Goal: Task Accomplishment & Management: Complete application form

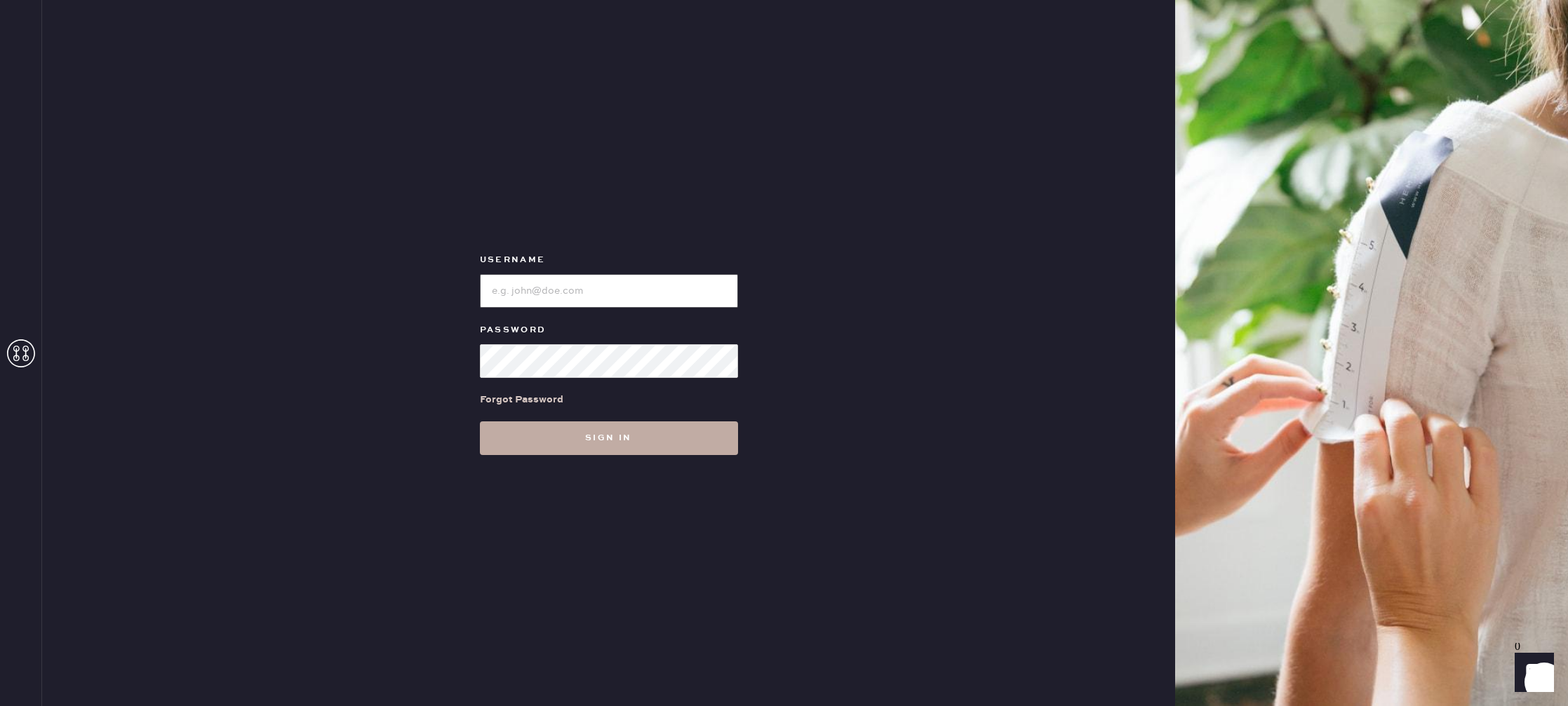
type input "reformationstudiocity"
click at [605, 438] on button "Sign in" at bounding box center [608, 438] width 258 height 34
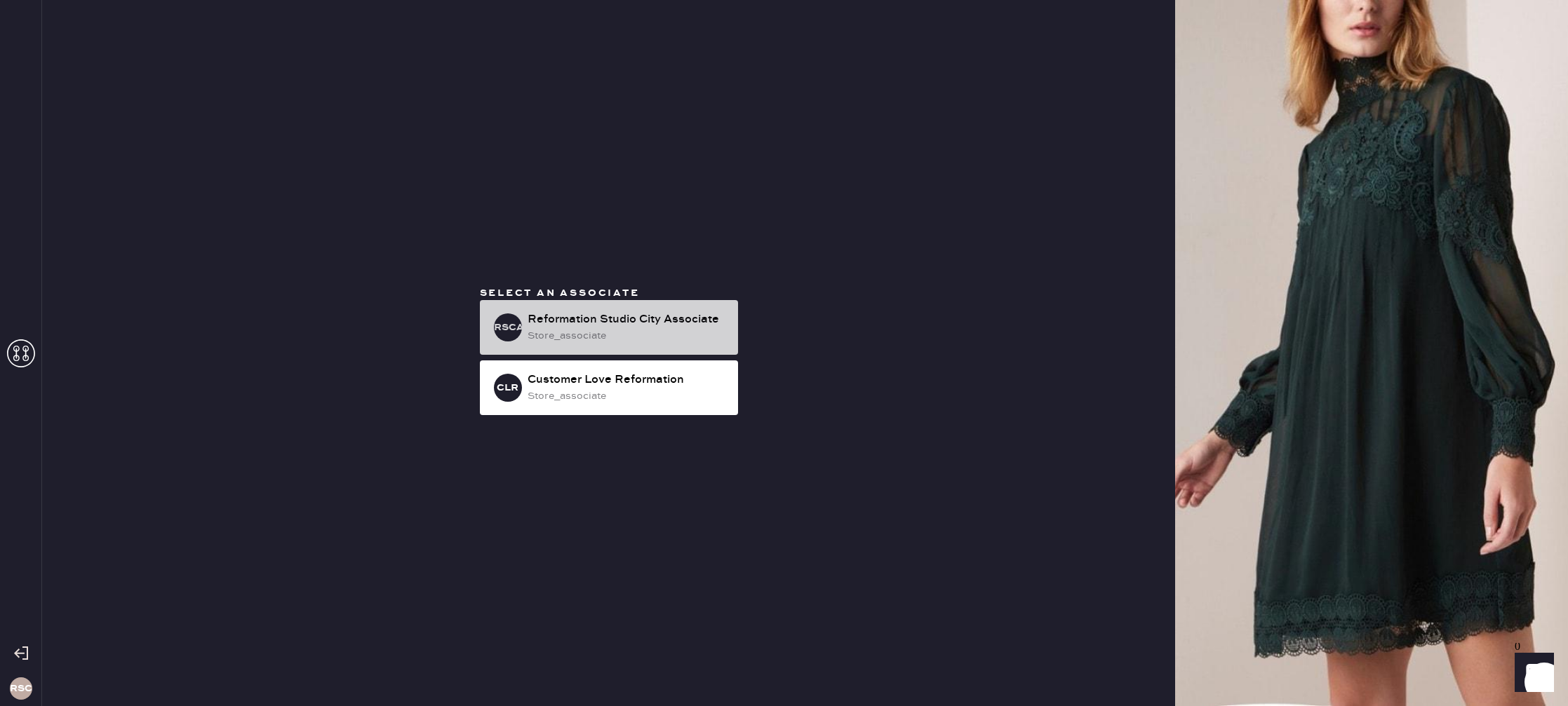
click at [592, 329] on div "store_associate" at bounding box center [628, 336] width 199 height 16
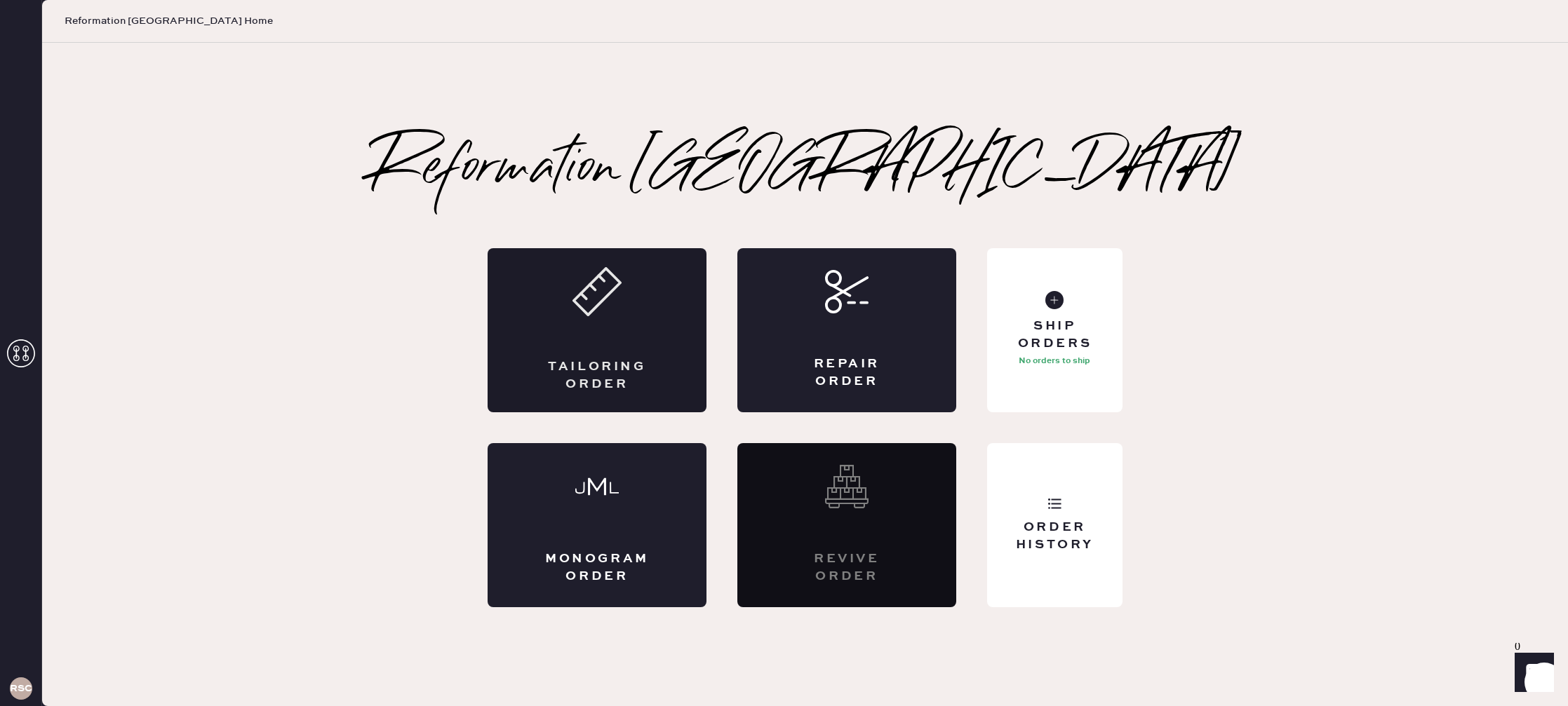
click at [572, 322] on div "Tailoring Order" at bounding box center [597, 330] width 219 height 164
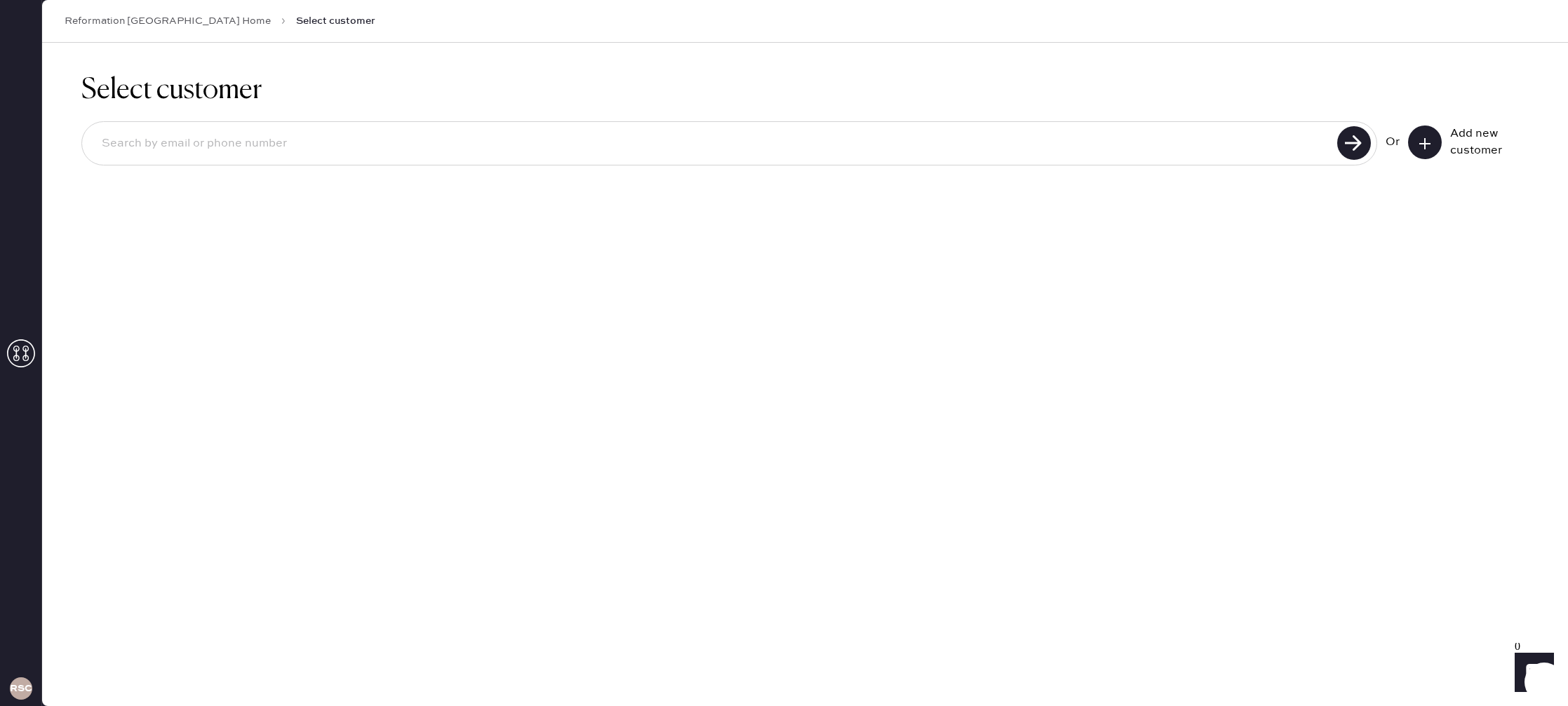
click at [278, 135] on input at bounding box center [711, 143] width 1242 height 32
type input "8187415589"
click at [1349, 136] on use at bounding box center [1354, 142] width 34 height 34
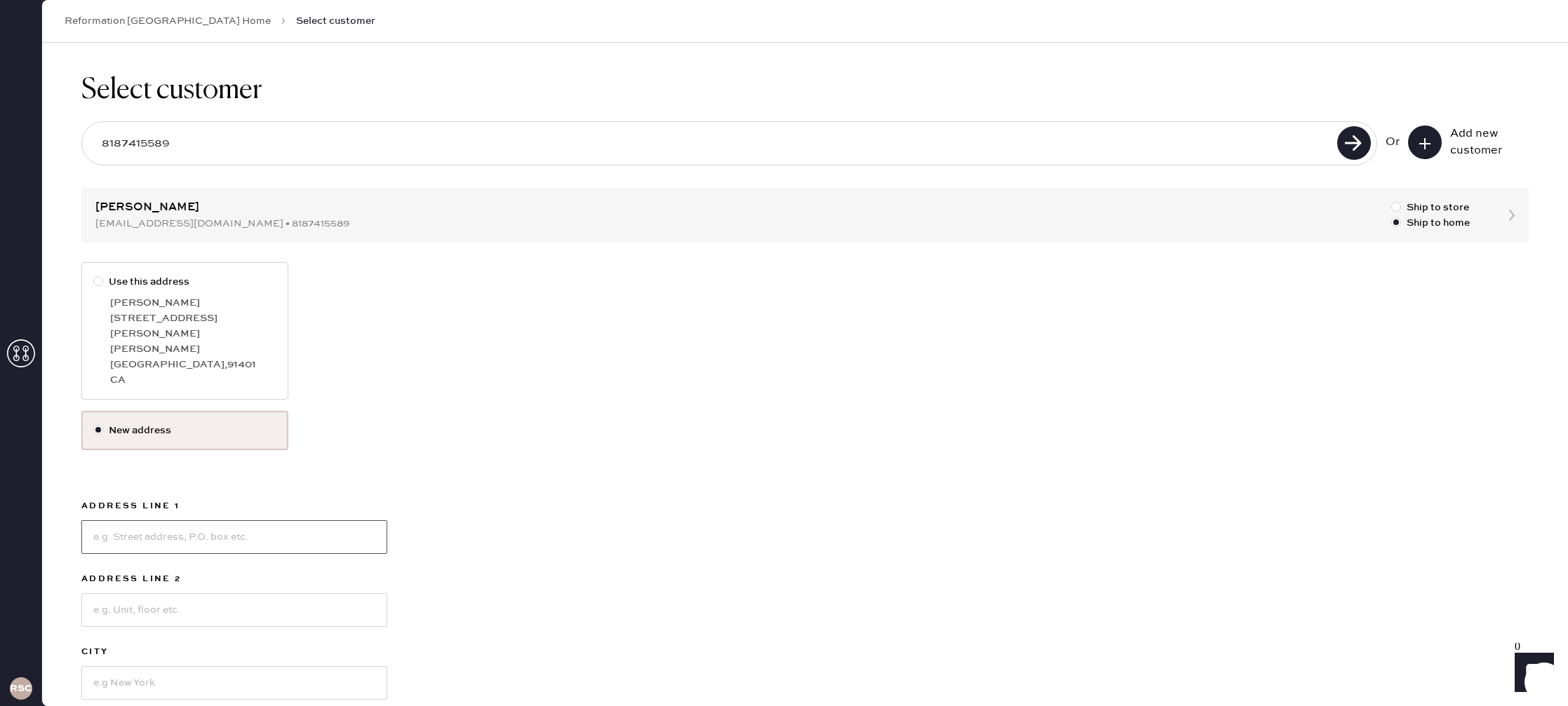
click at [198, 521] on input at bounding box center [234, 537] width 306 height 34
type input "[STREET_ADDRESS]"
type input "[PERSON_NAME][GEOGRAPHIC_DATA]"
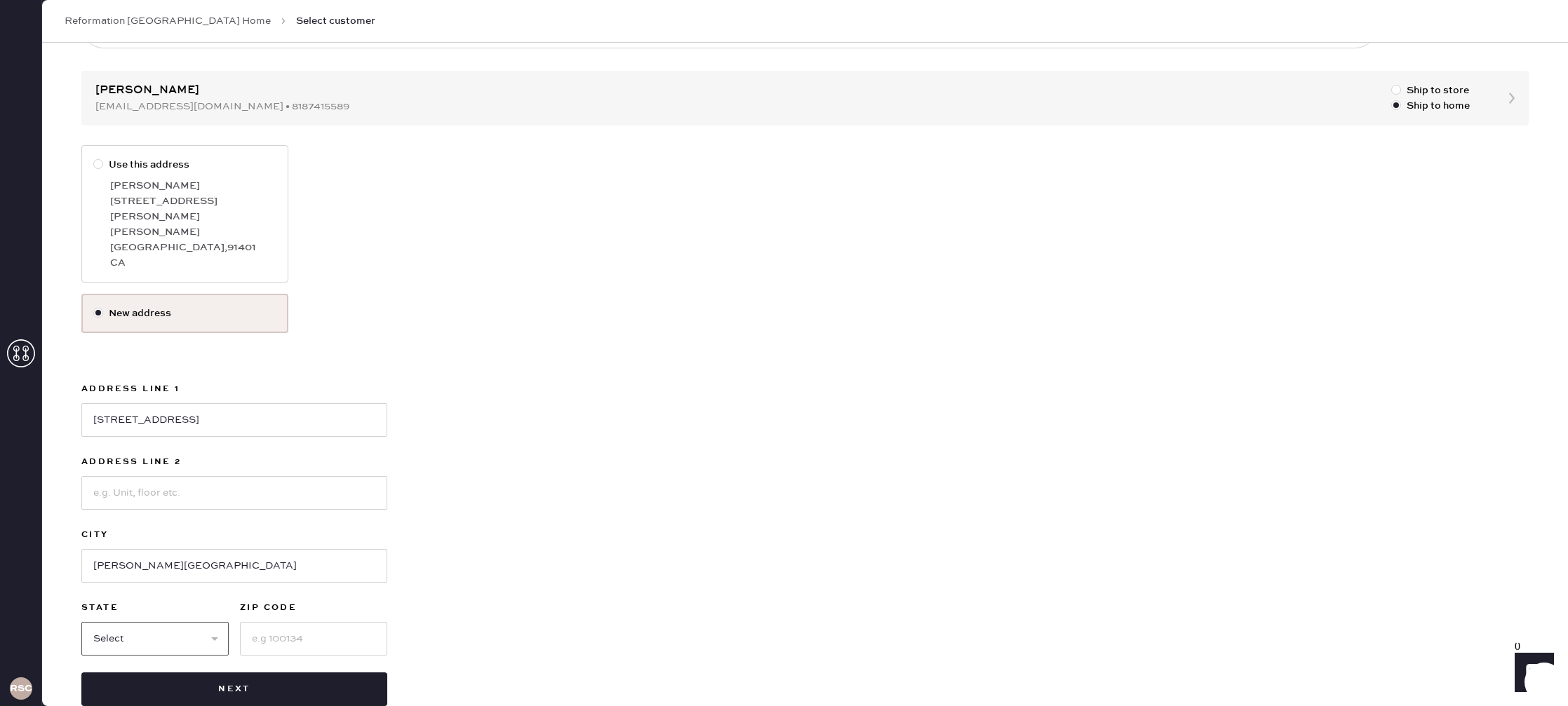
select select "CA"
type input "91401"
click at [287, 673] on button "Next" at bounding box center [234, 689] width 306 height 34
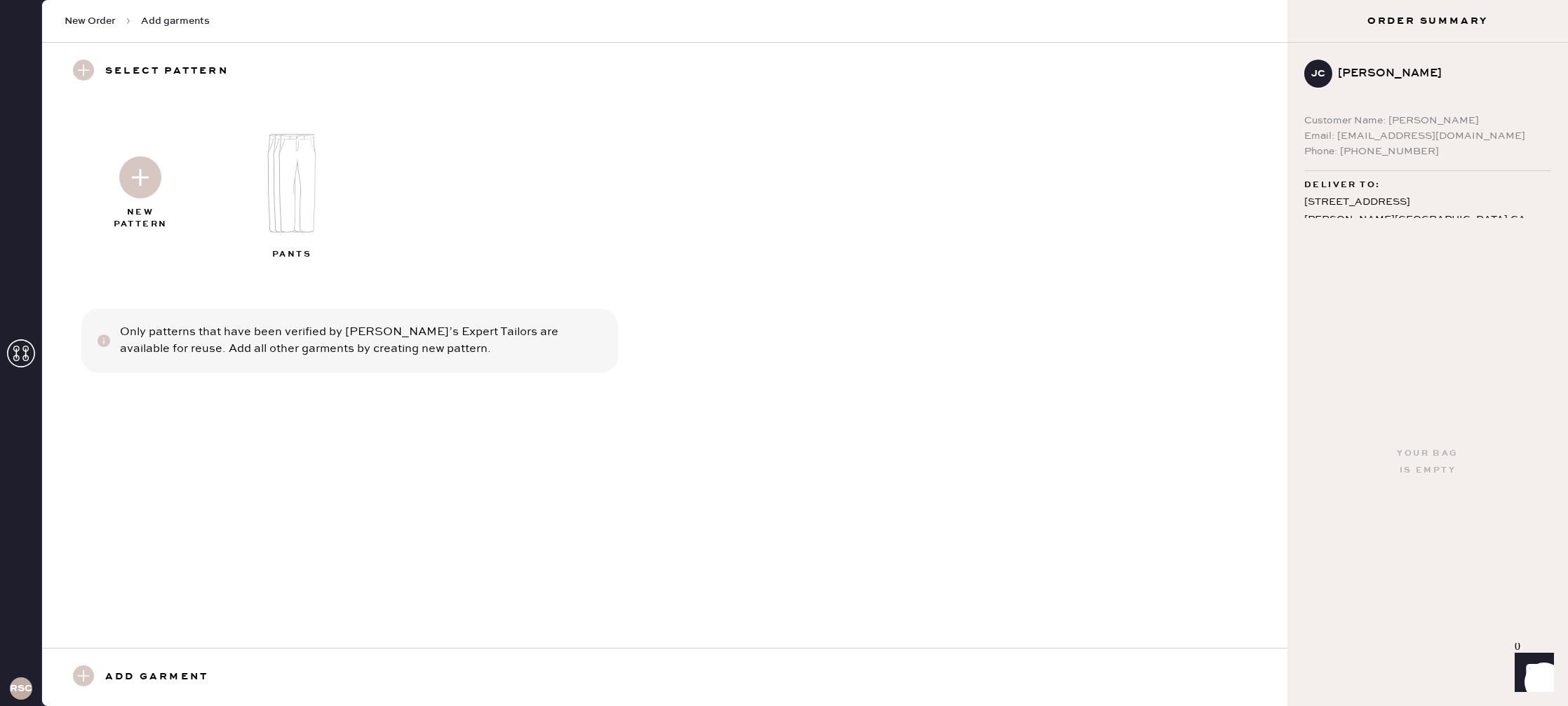
click at [282, 191] on img at bounding box center [297, 183] width 151 height 121
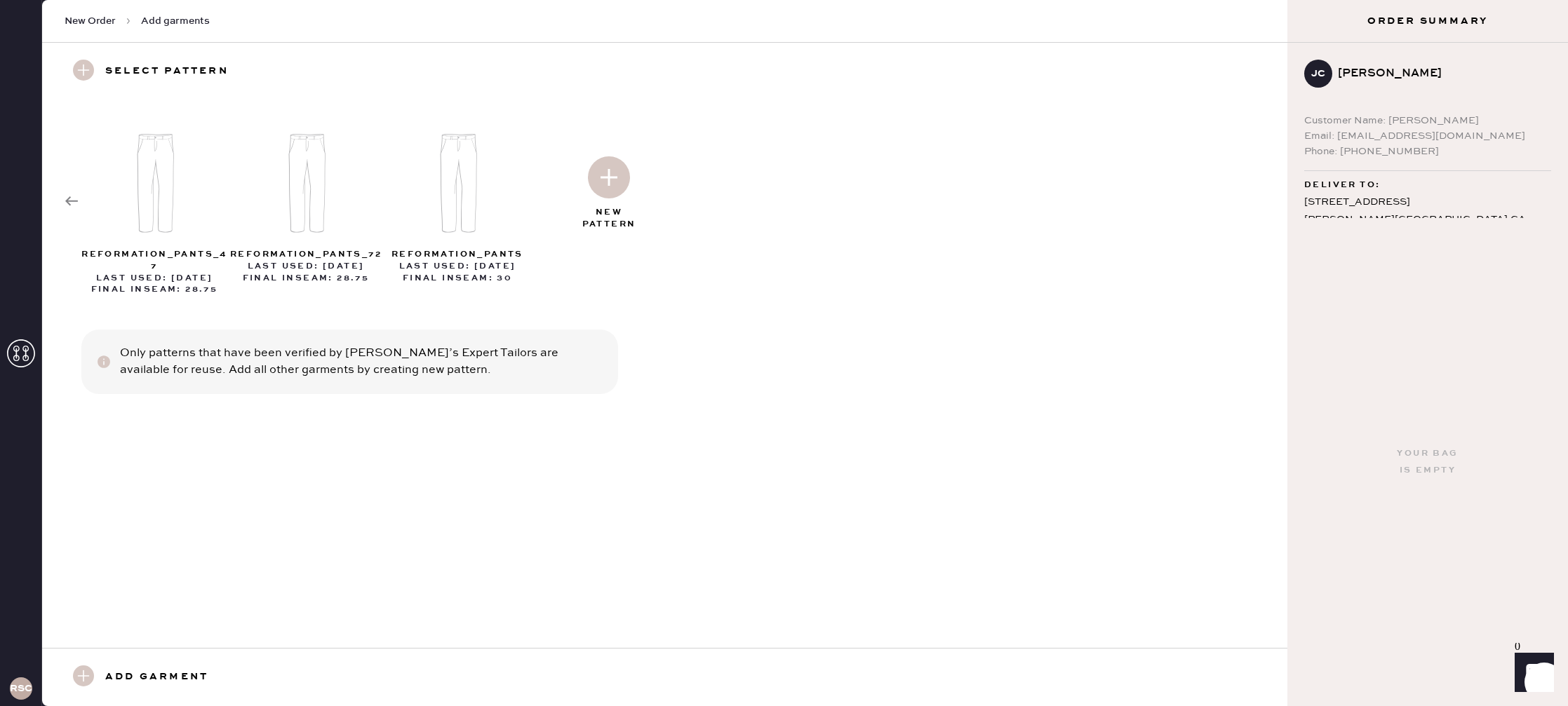
click at [69, 194] on icon at bounding box center [72, 201] width 14 height 14
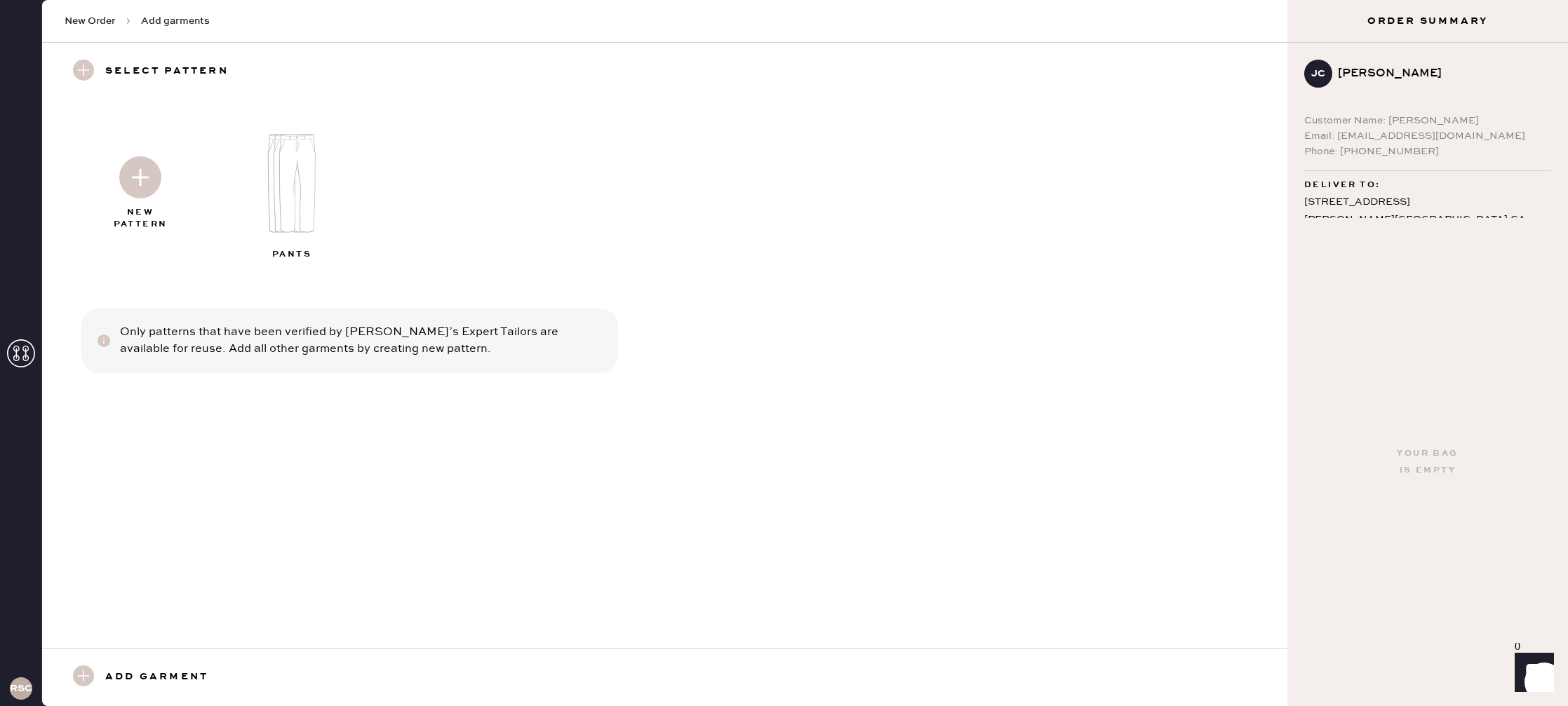
click at [145, 197] on img at bounding box center [140, 177] width 42 height 42
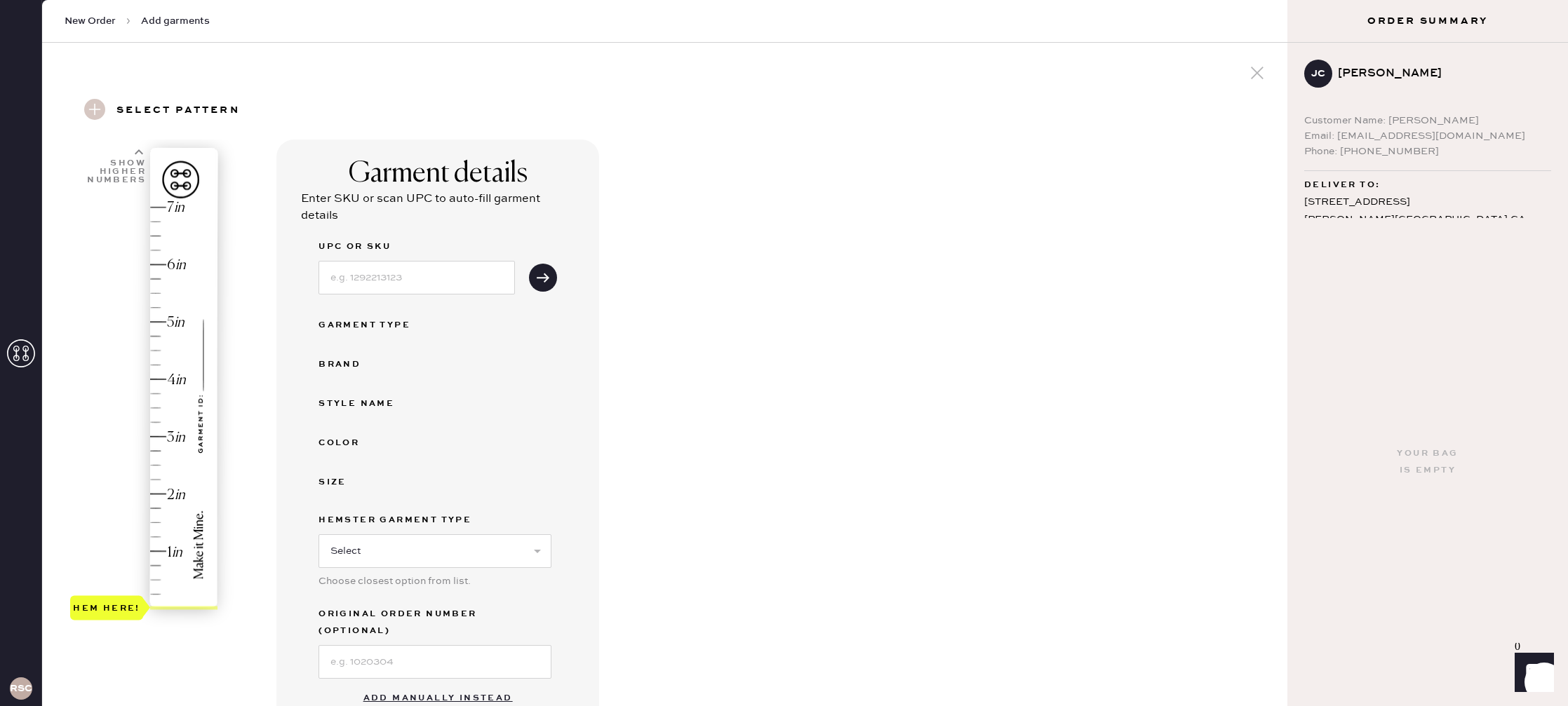
scroll to position [28, 0]
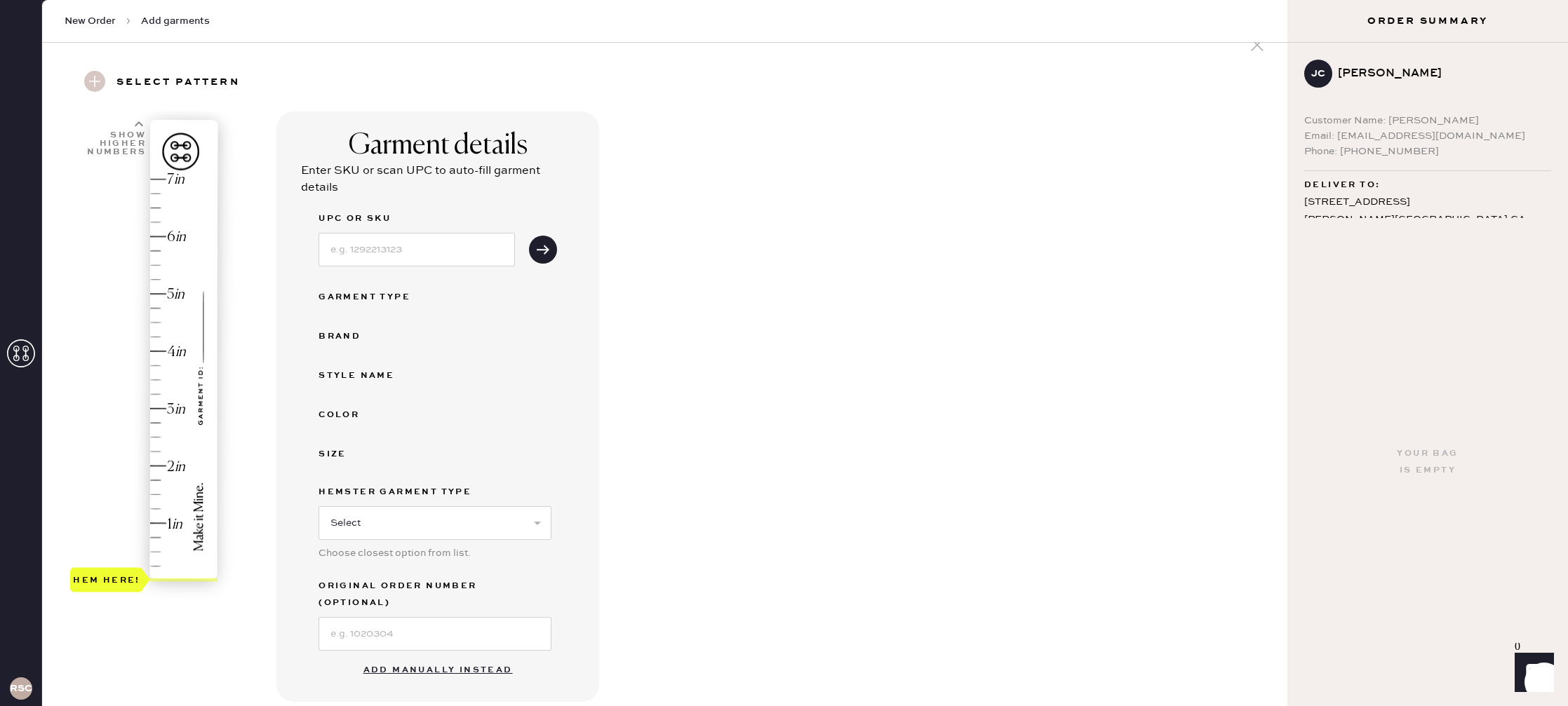
click at [442, 656] on button "Add manually instead" at bounding box center [438, 670] width 166 height 28
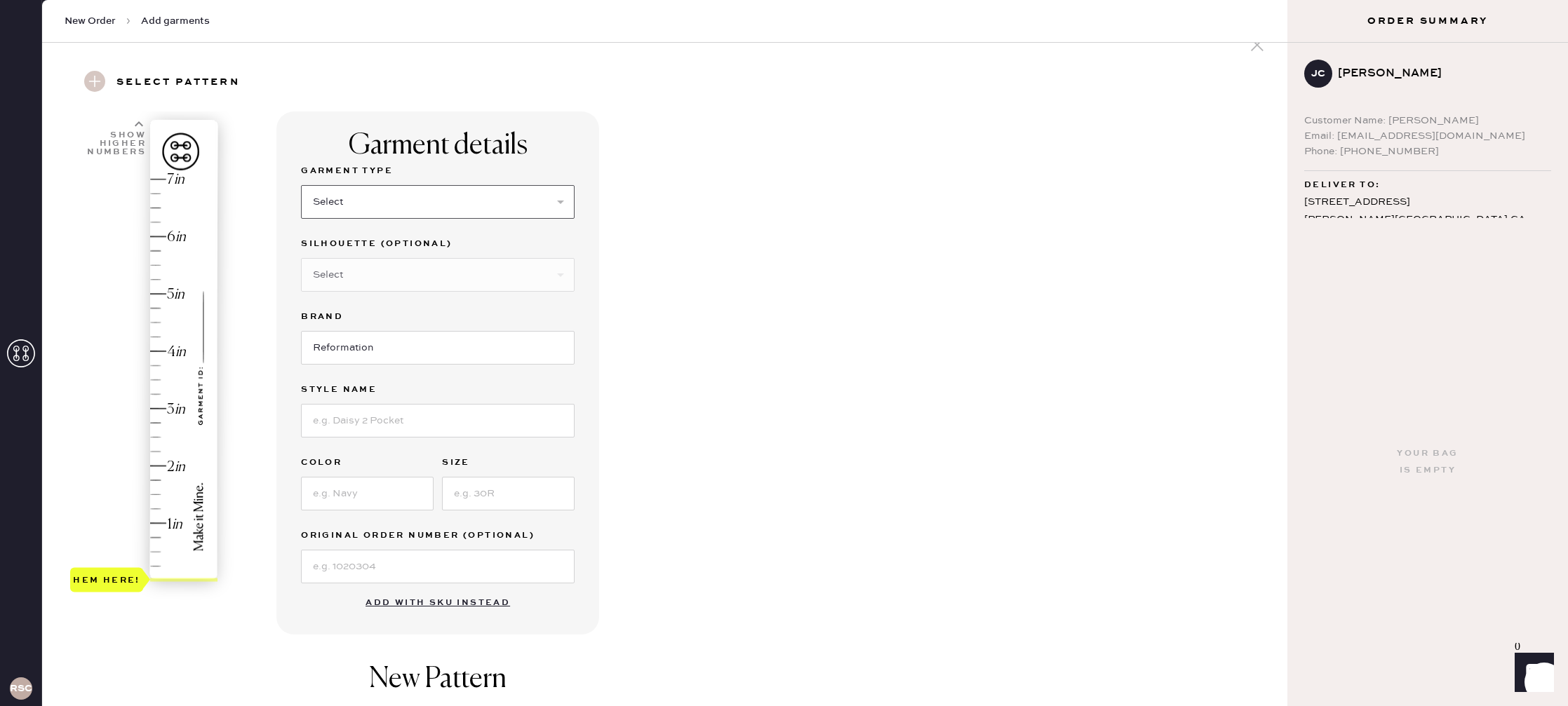
click at [396, 197] on select "Select Basic Skirt Jeans Leggings Pants Shorts Basic Sleeved Dress Basic Sleeve…" at bounding box center [437, 202] width 274 height 34
select select "4"
click at [399, 271] on select "Select Joggers Shorts Cropped Flare Boot Cut Straight Skinny Other" at bounding box center [437, 274] width 274 height 34
click at [359, 261] on select "Select Joggers Shorts Cropped Flare Boot Cut Straight Skinny Other" at bounding box center [437, 274] width 274 height 34
select select "11"
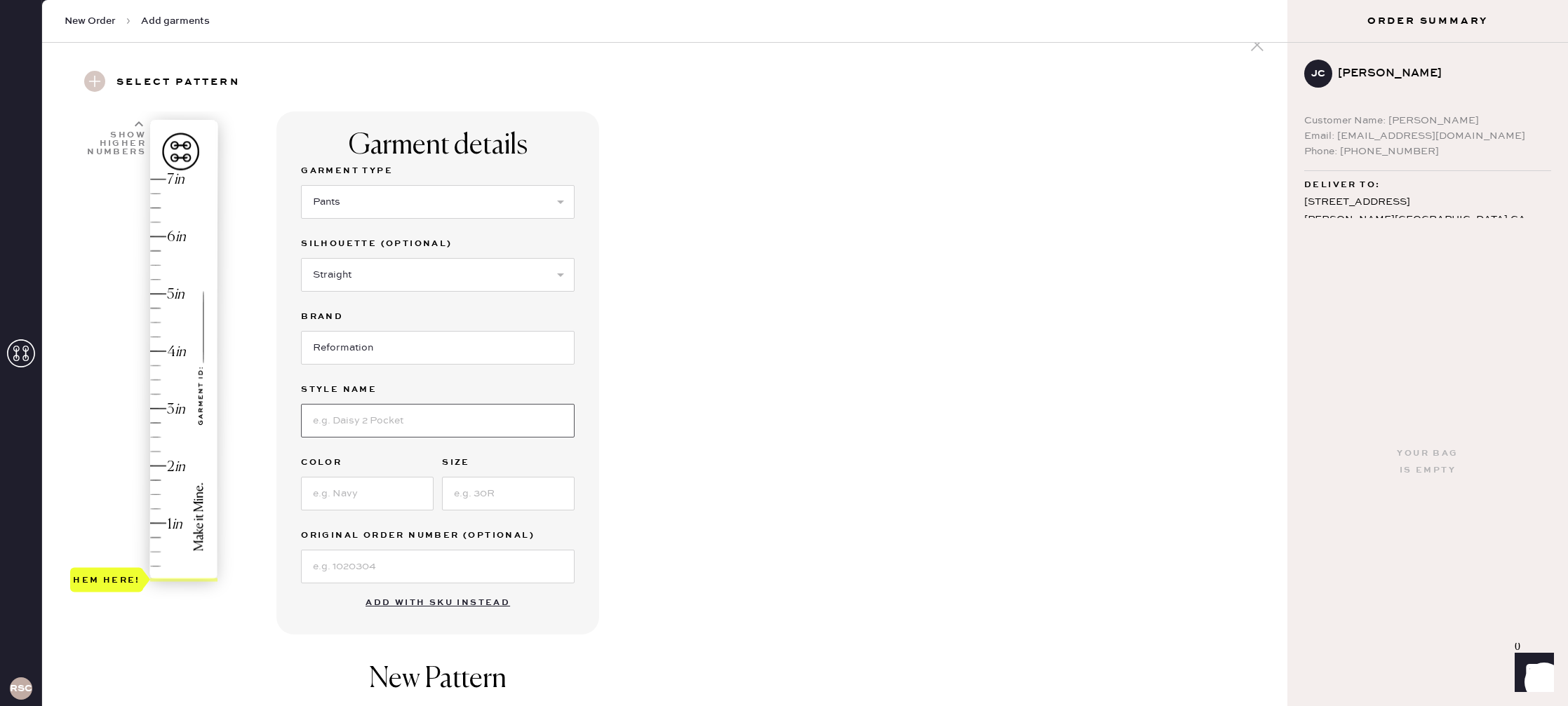
click at [421, 424] on input at bounding box center [437, 420] width 274 height 34
type input "[PERSON_NAME]"
type input "Mole"
type input "S"
type input "2.75"
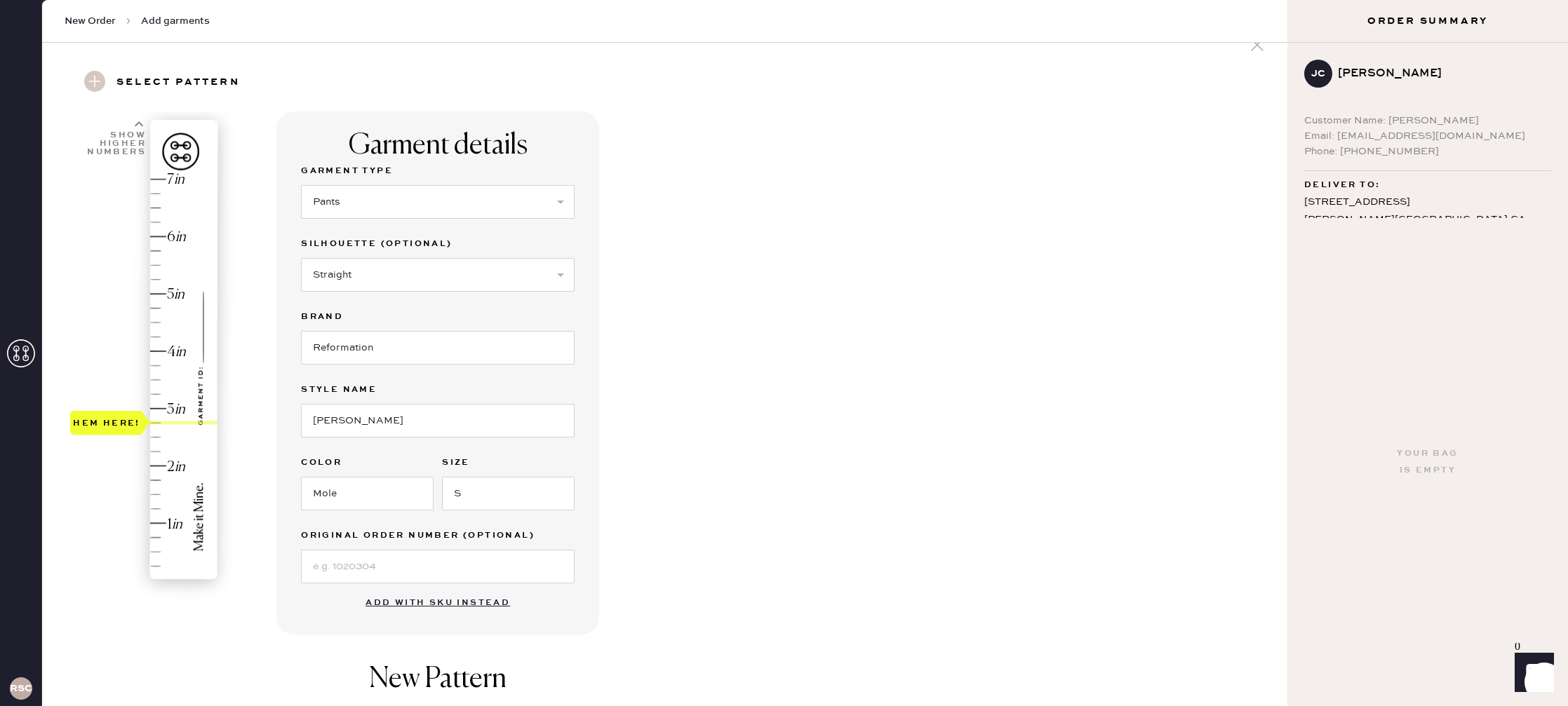
click at [165, 419] on div "Hem here!" at bounding box center [144, 380] width 149 height 414
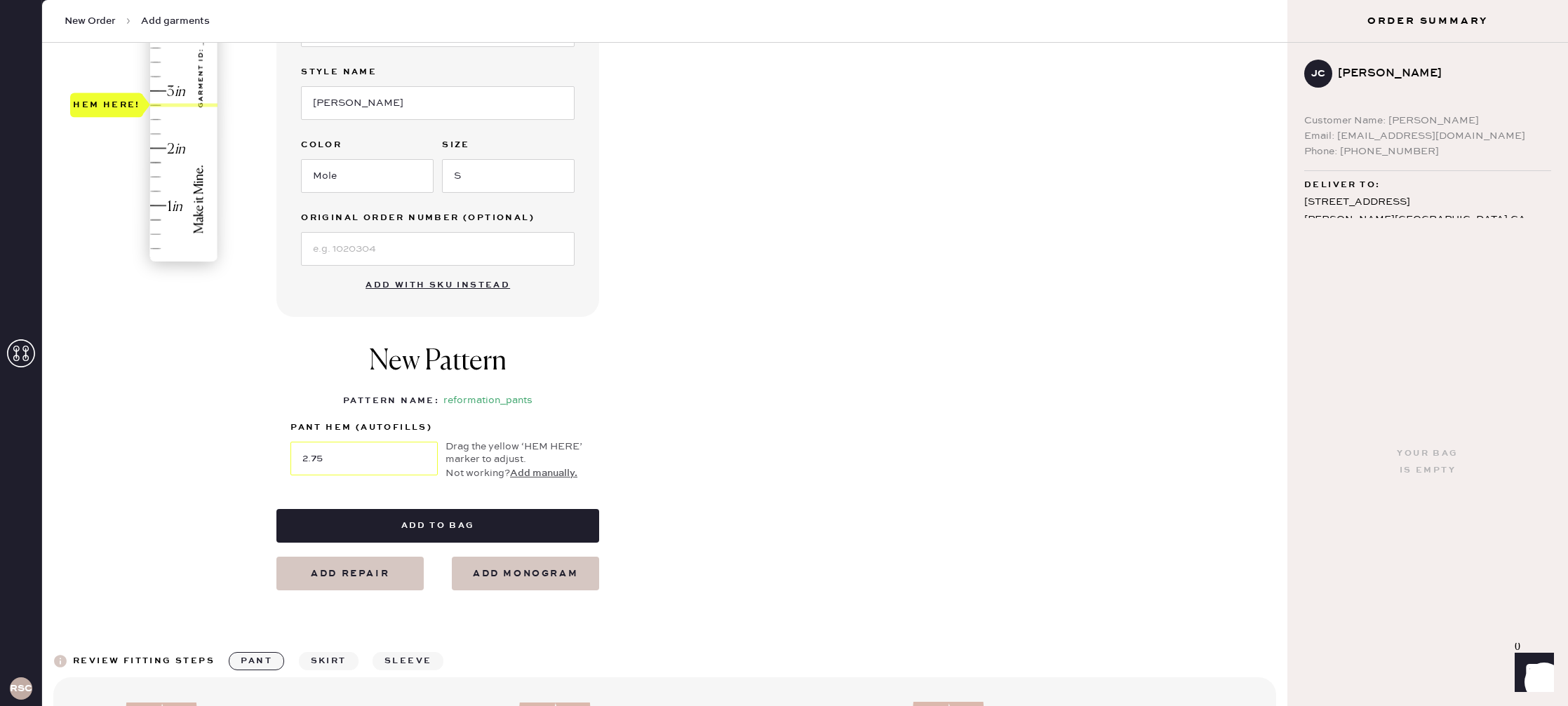
scroll to position [355, 0]
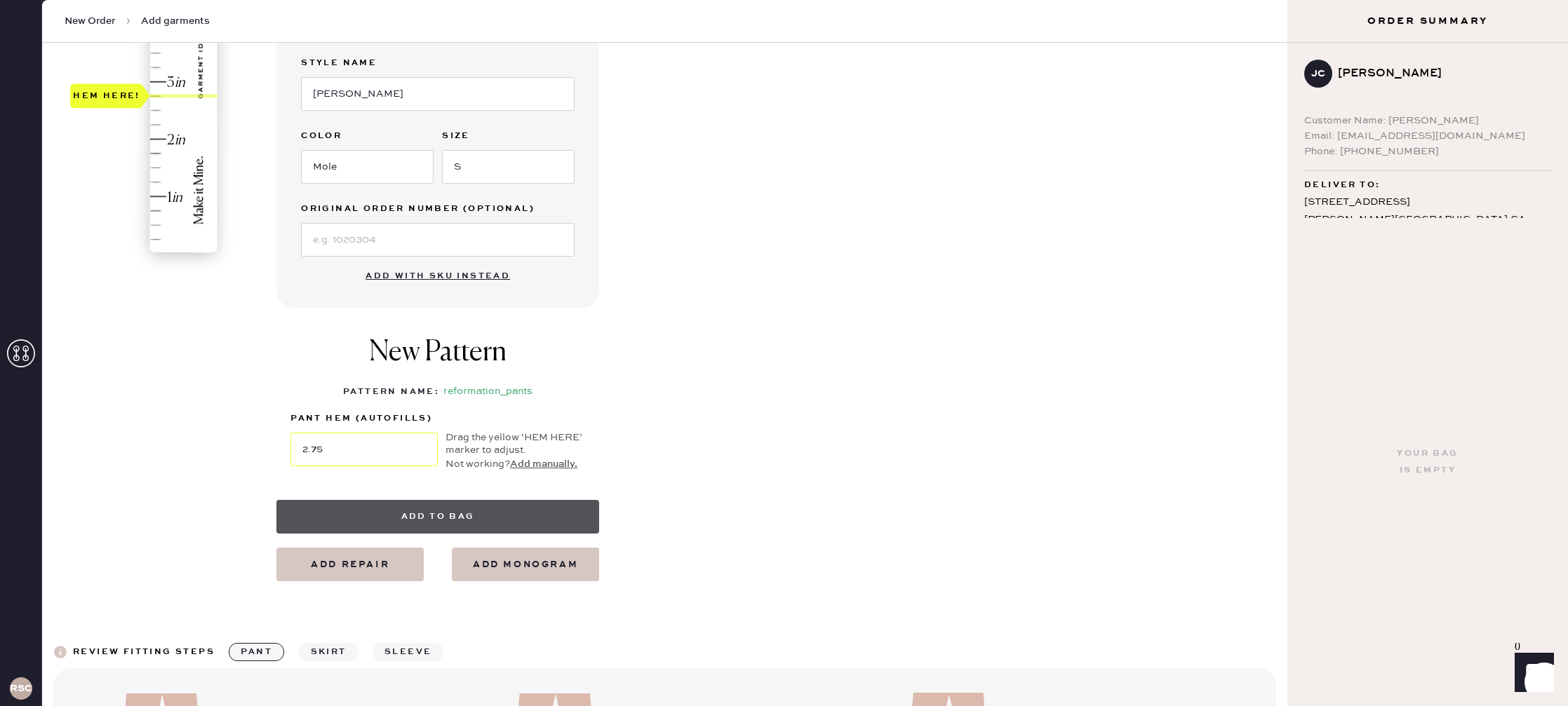
click at [383, 518] on button "Add to bag" at bounding box center [437, 516] width 323 height 34
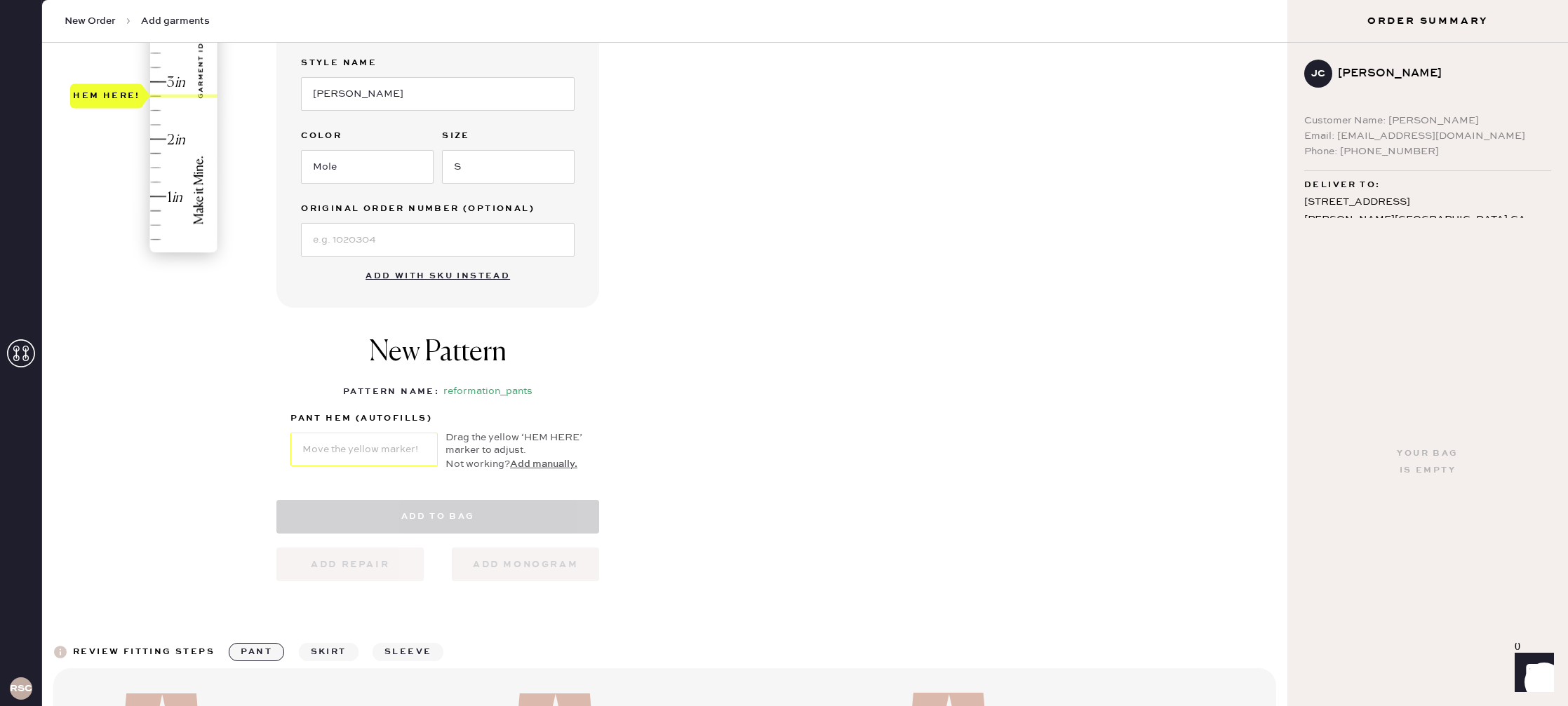
select select "4"
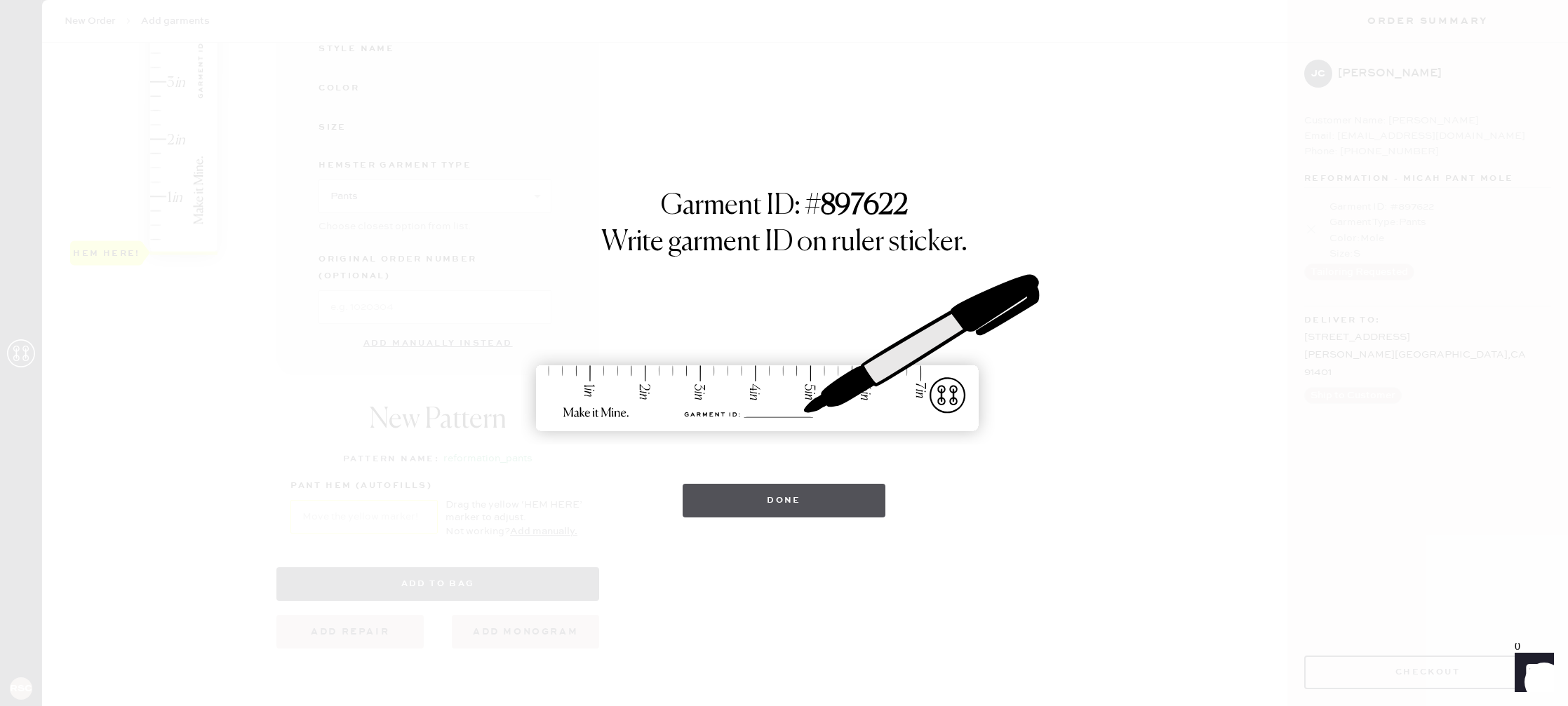
click at [805, 499] on button "Done" at bounding box center [784, 501] width 203 height 34
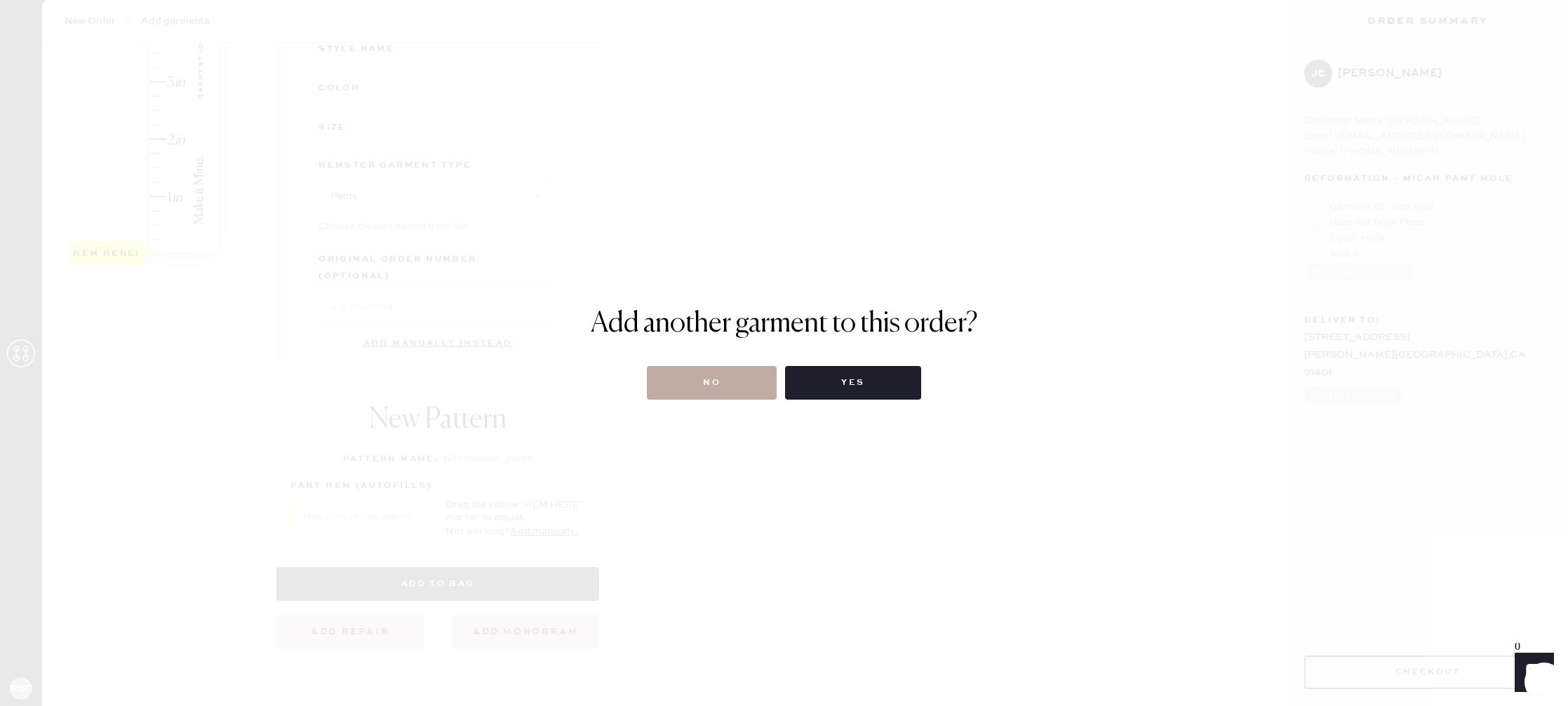
click at [738, 384] on button "No" at bounding box center [711, 383] width 129 height 34
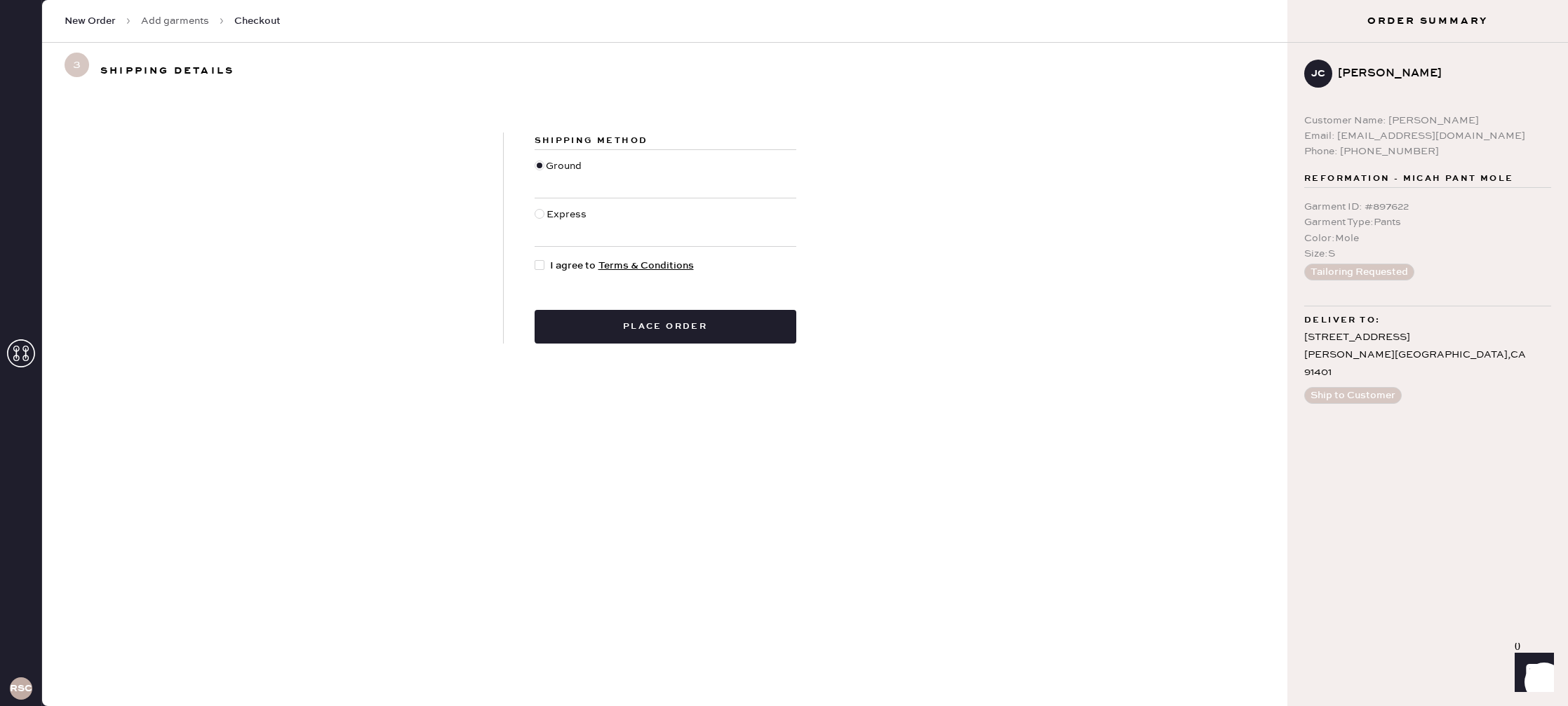
click at [547, 262] on div at bounding box center [543, 266] width 16 height 16
click at [535, 259] on input "I agree to Terms & Conditions" at bounding box center [535, 258] width 1 height 1
checkbox input "true"
click at [677, 336] on button "Place order" at bounding box center [665, 327] width 261 height 34
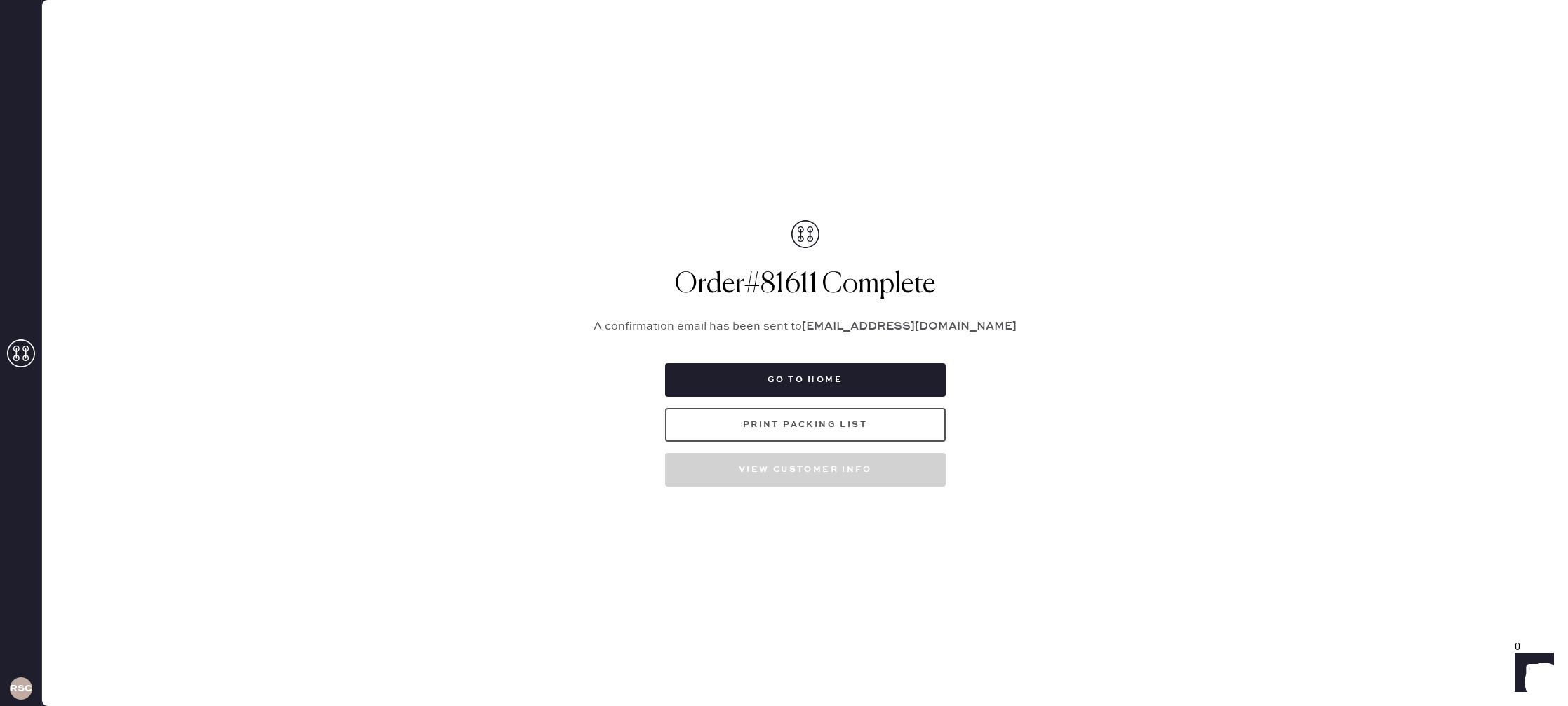
click at [809, 423] on button "Print Packing List" at bounding box center [805, 425] width 281 height 34
click at [28, 350] on use at bounding box center [21, 353] width 28 height 28
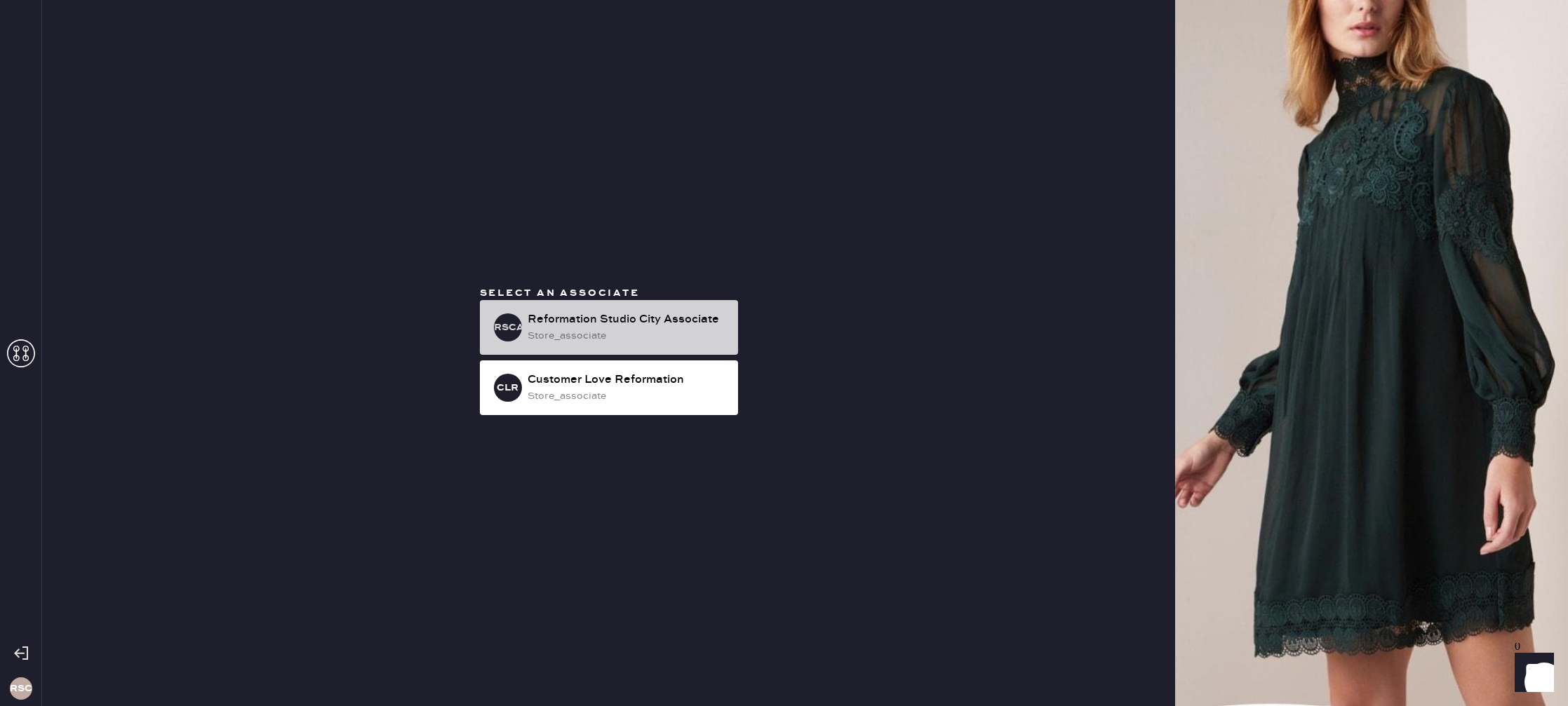
click at [589, 309] on div "RSCA Reformation Studio City Associate store_associate" at bounding box center [608, 328] width 258 height 55
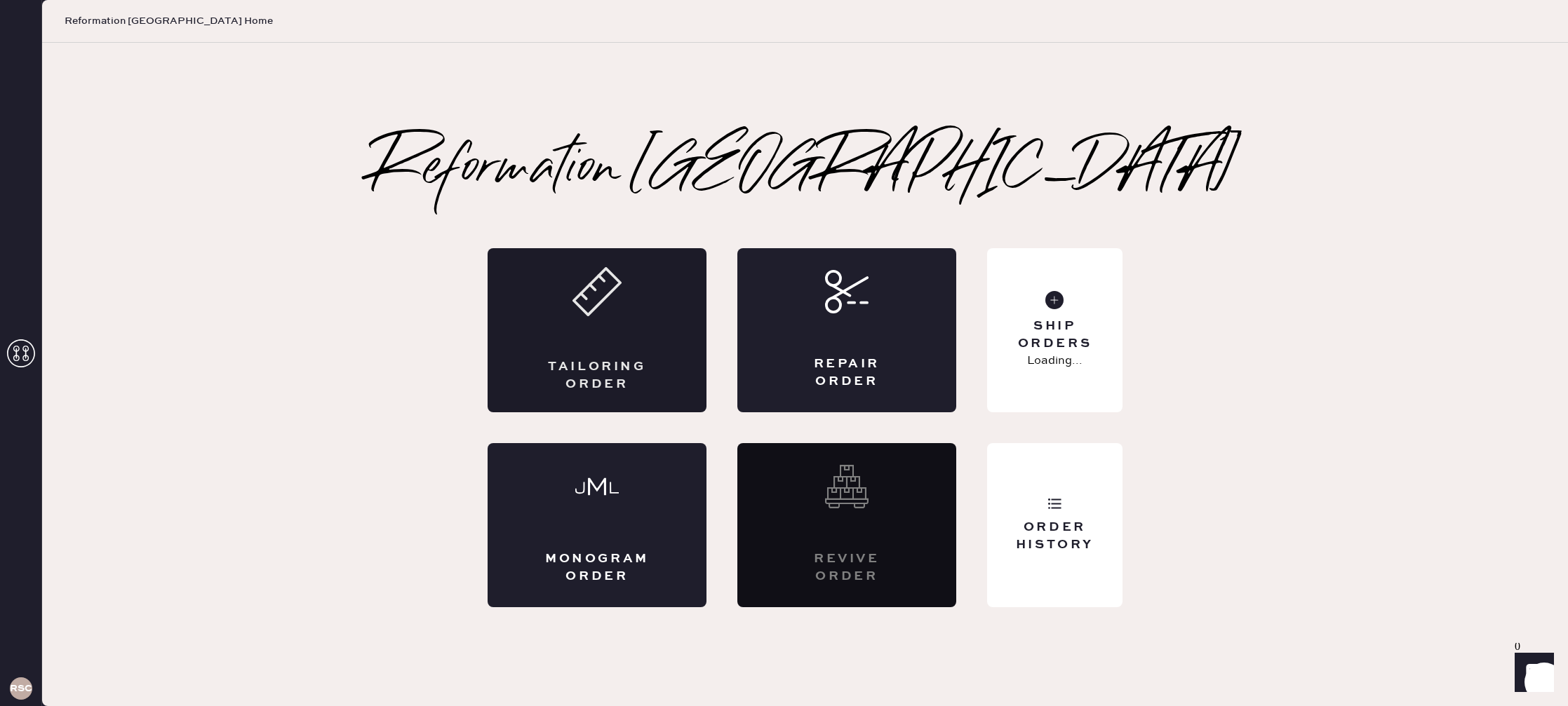
click at [588, 309] on icon at bounding box center [597, 292] width 49 height 49
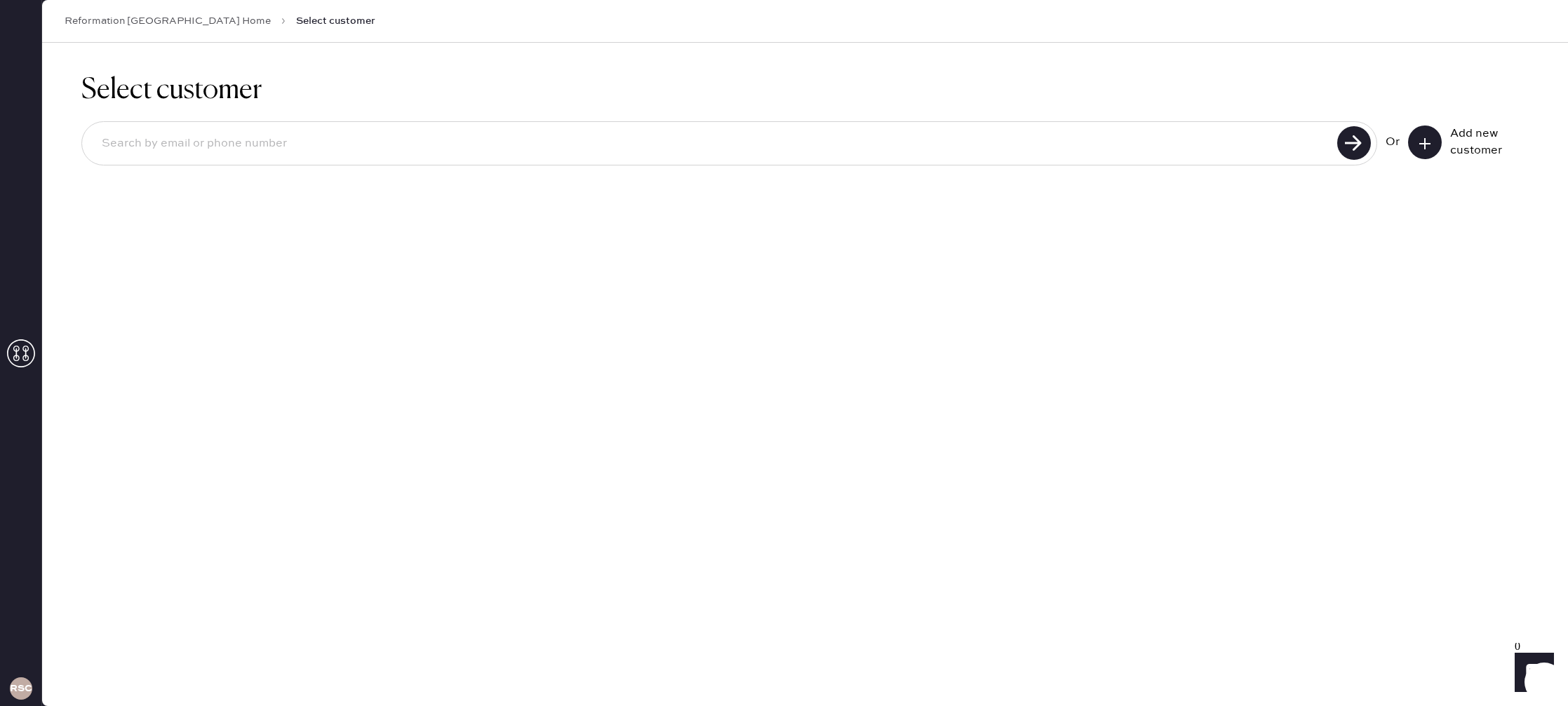
click at [299, 137] on input at bounding box center [711, 143] width 1242 height 32
type input "\"
type input "8188770039"
click at [1363, 142] on use at bounding box center [1354, 142] width 34 height 34
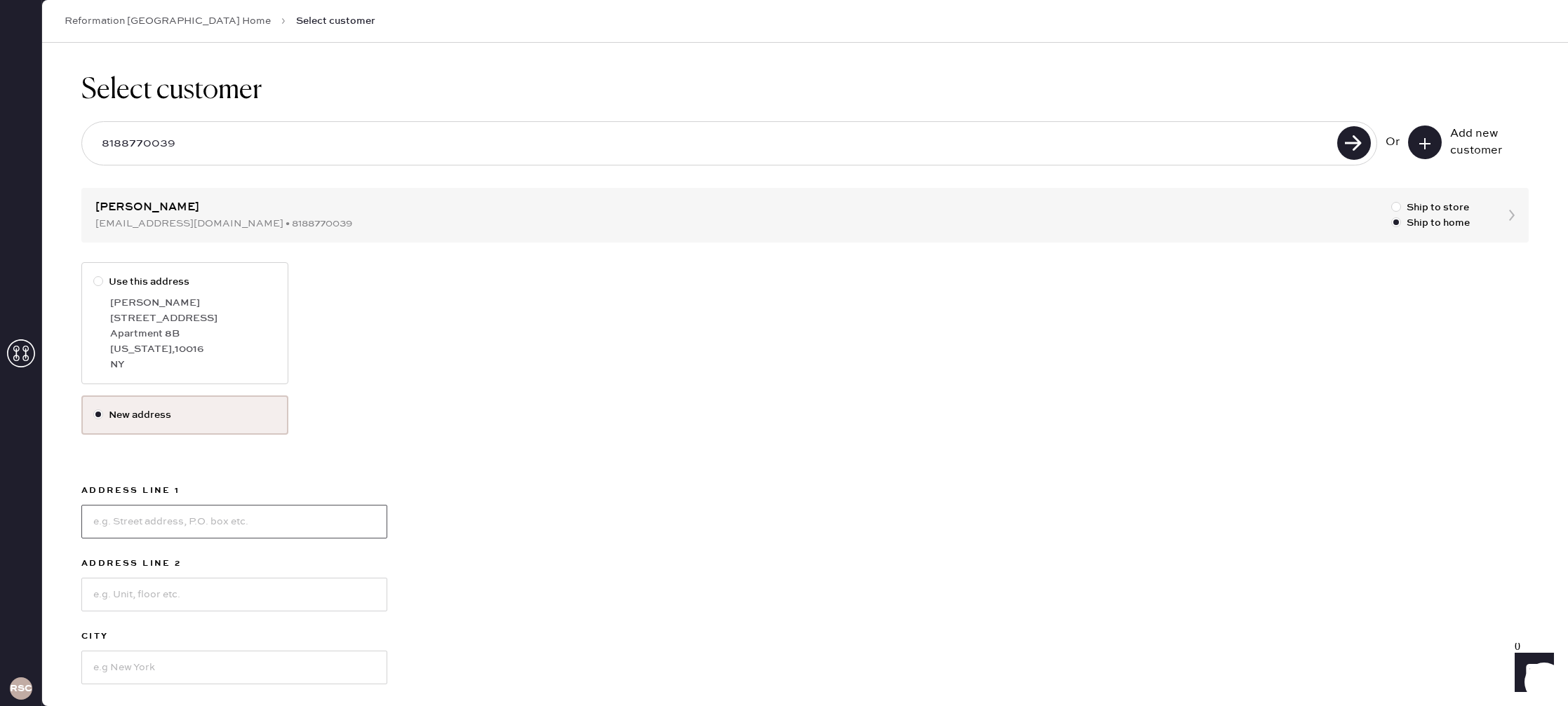
click at [214, 528] on input at bounding box center [234, 522] width 306 height 34
type input "[STREET_ADDRESS][US_STATE]"
type input "[GEOGRAPHIC_DATA]"
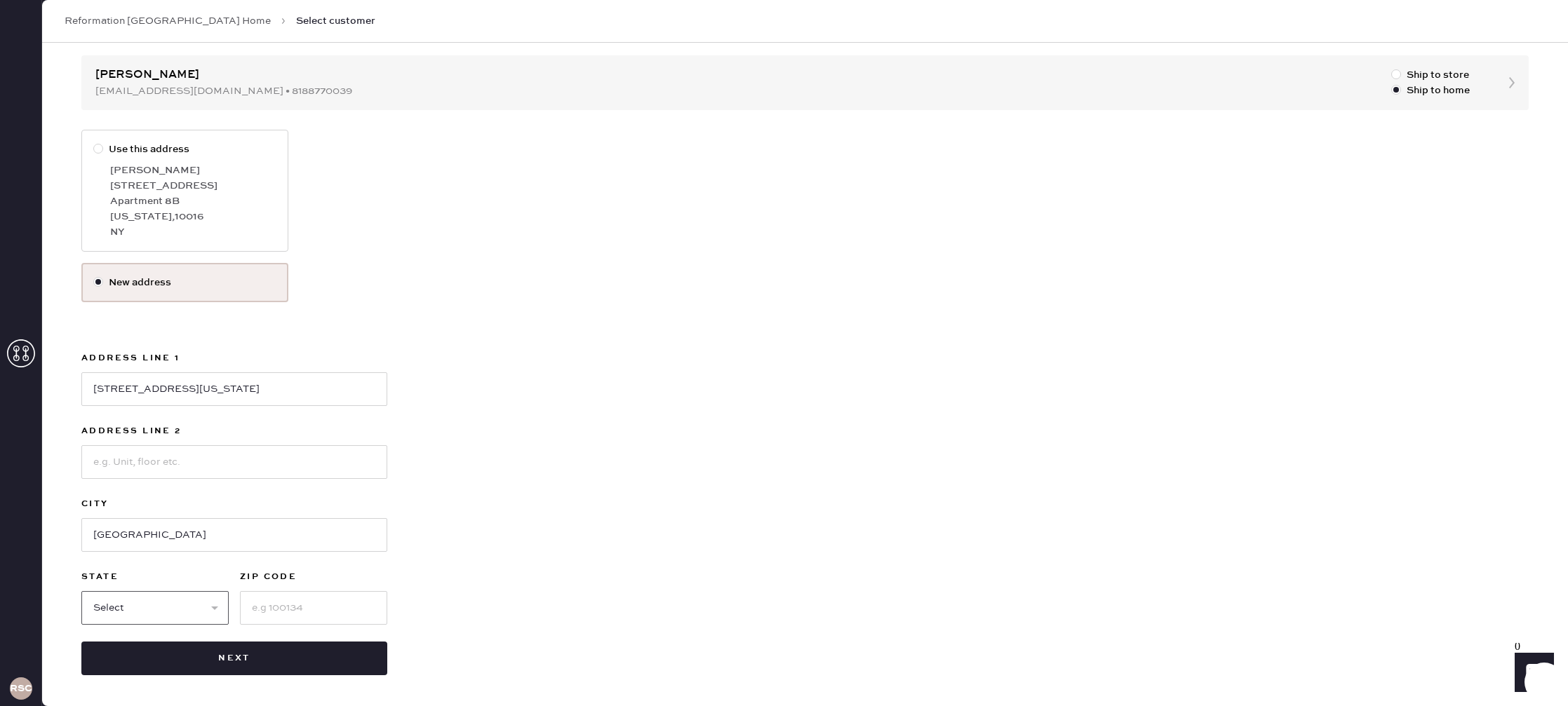
select select "CA"
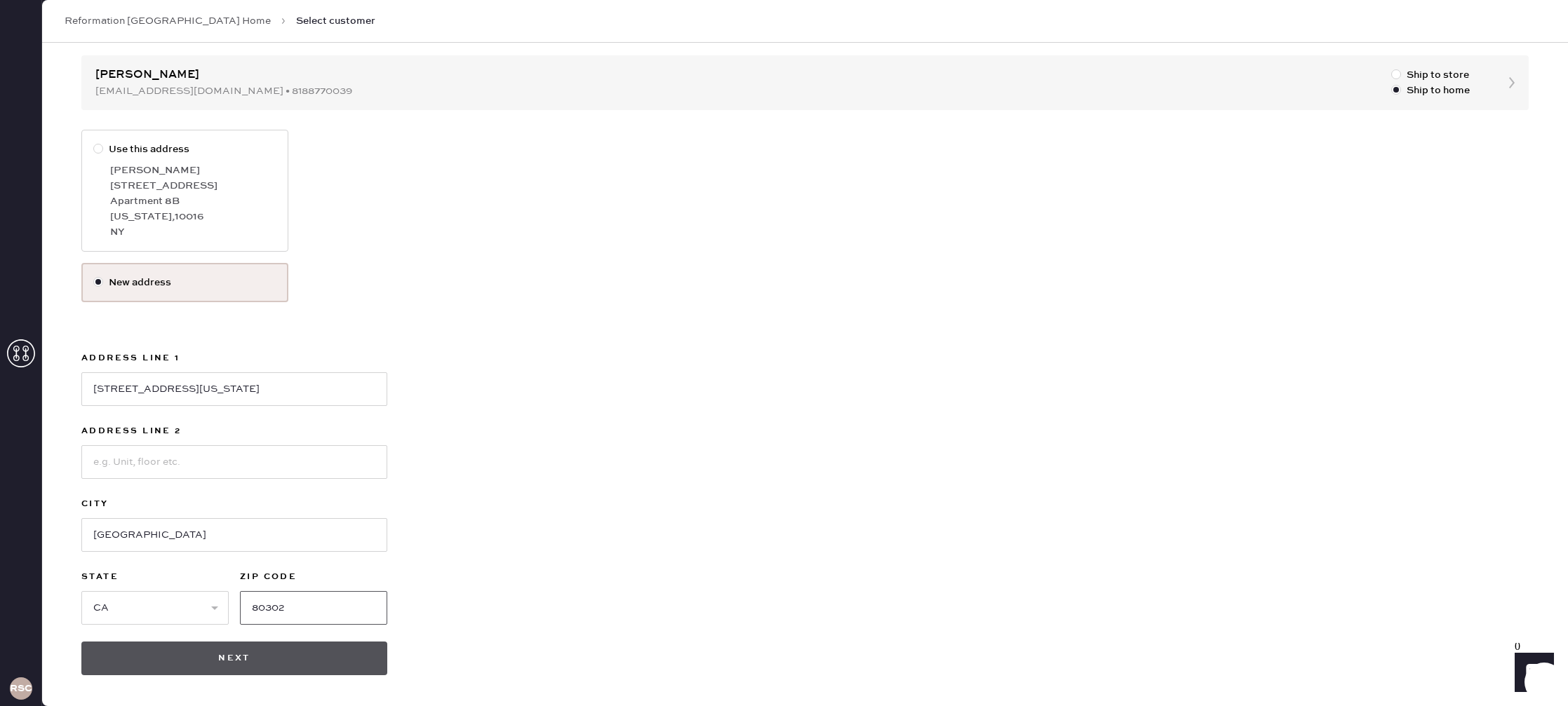
type input "80302"
click at [254, 654] on button "Next" at bounding box center [234, 658] width 306 height 34
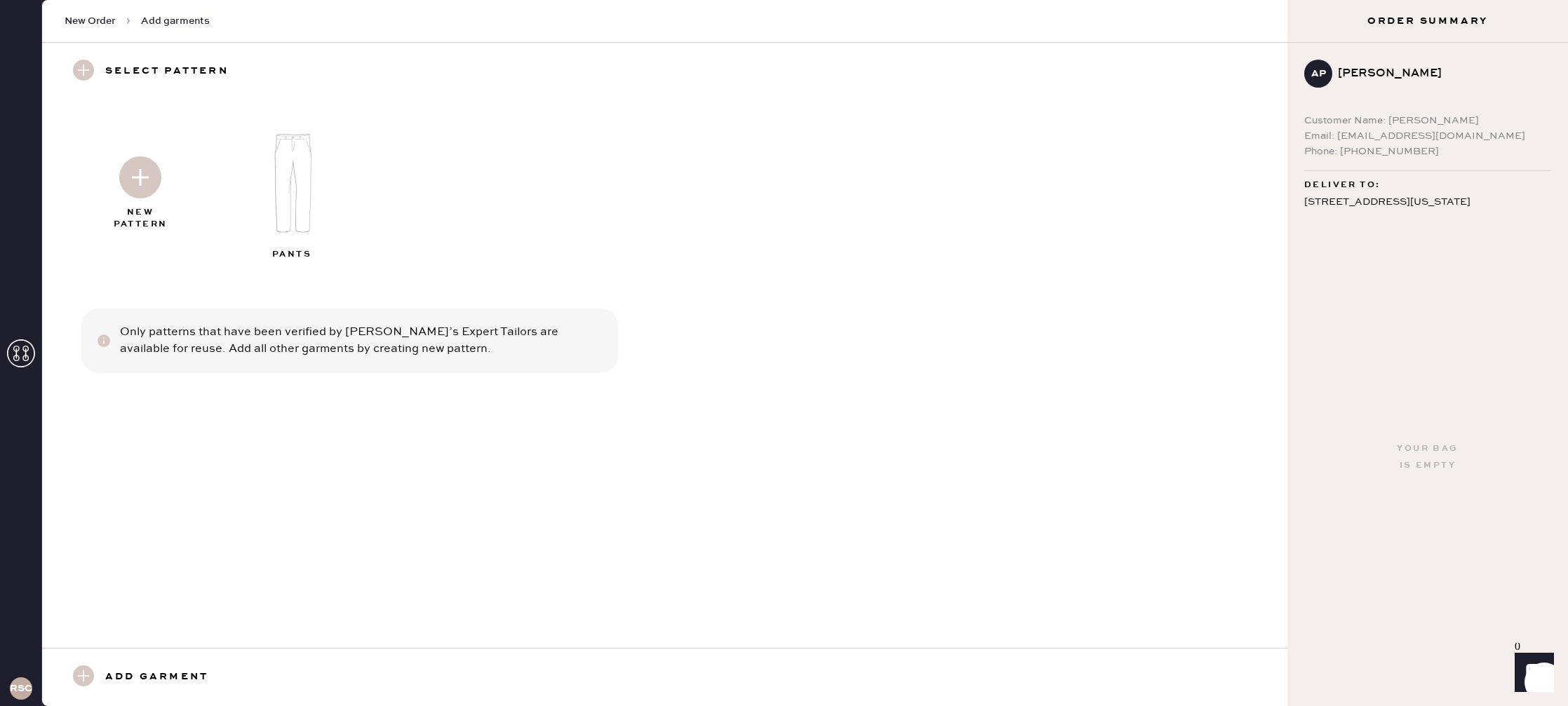
click at [134, 174] on img at bounding box center [140, 177] width 42 height 42
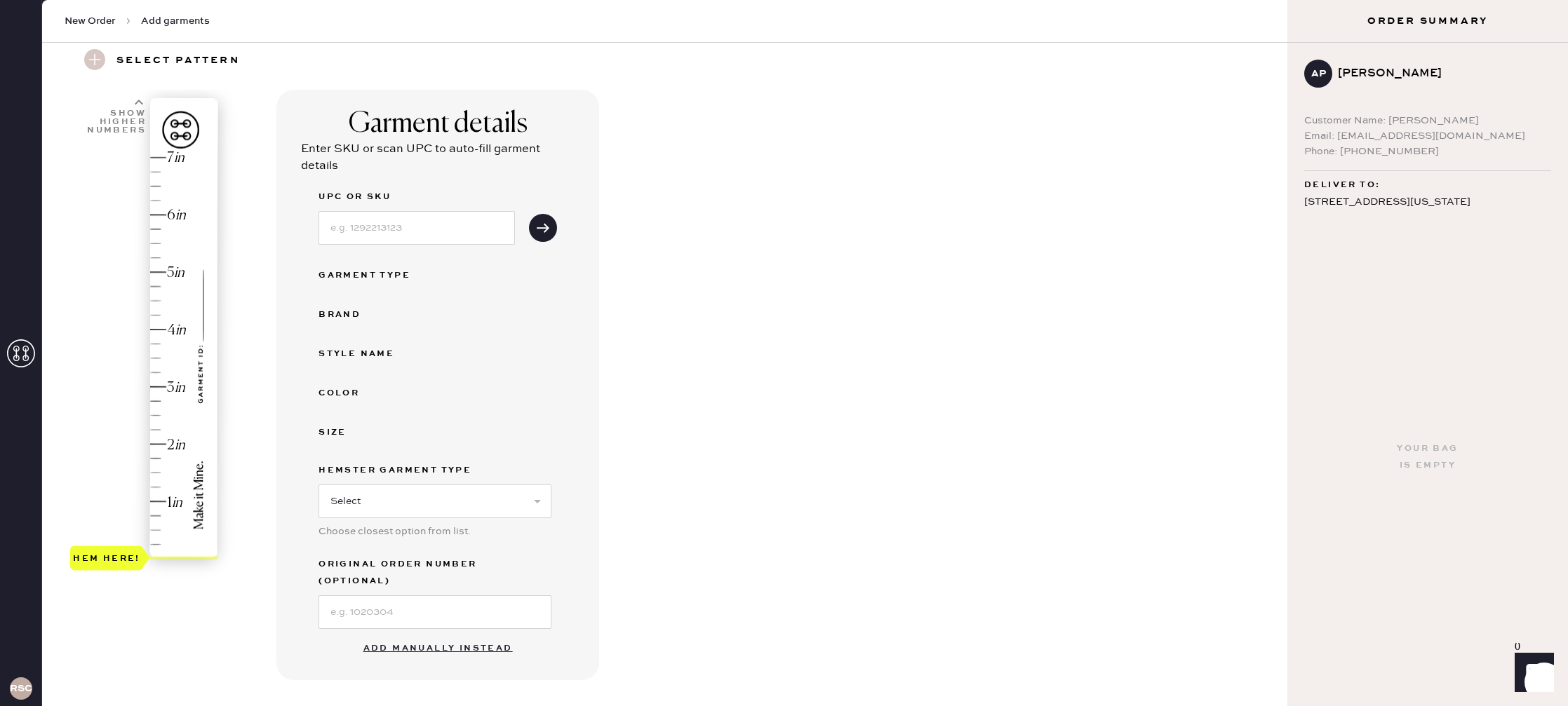
scroll to position [56, 0]
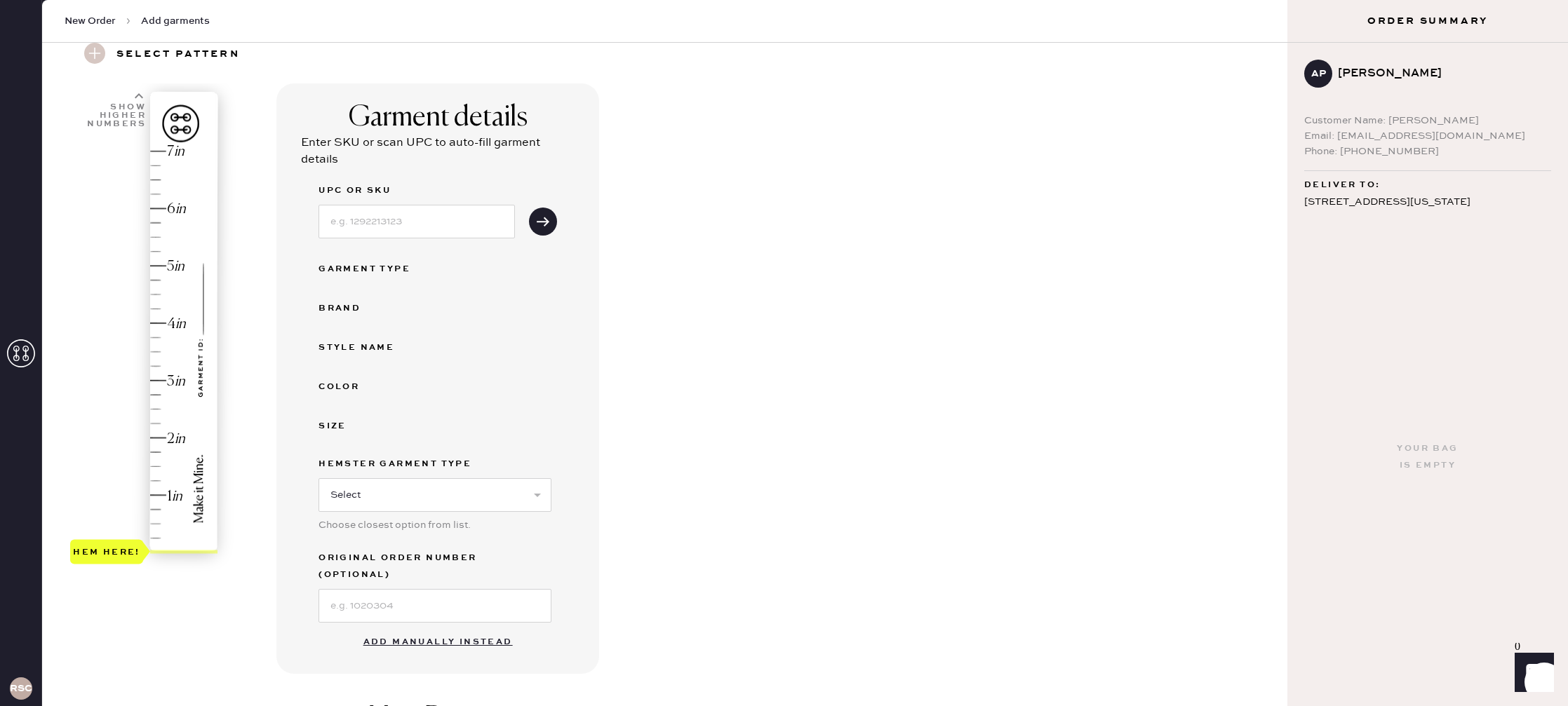
click at [425, 628] on button "Add manually instead" at bounding box center [438, 642] width 166 height 28
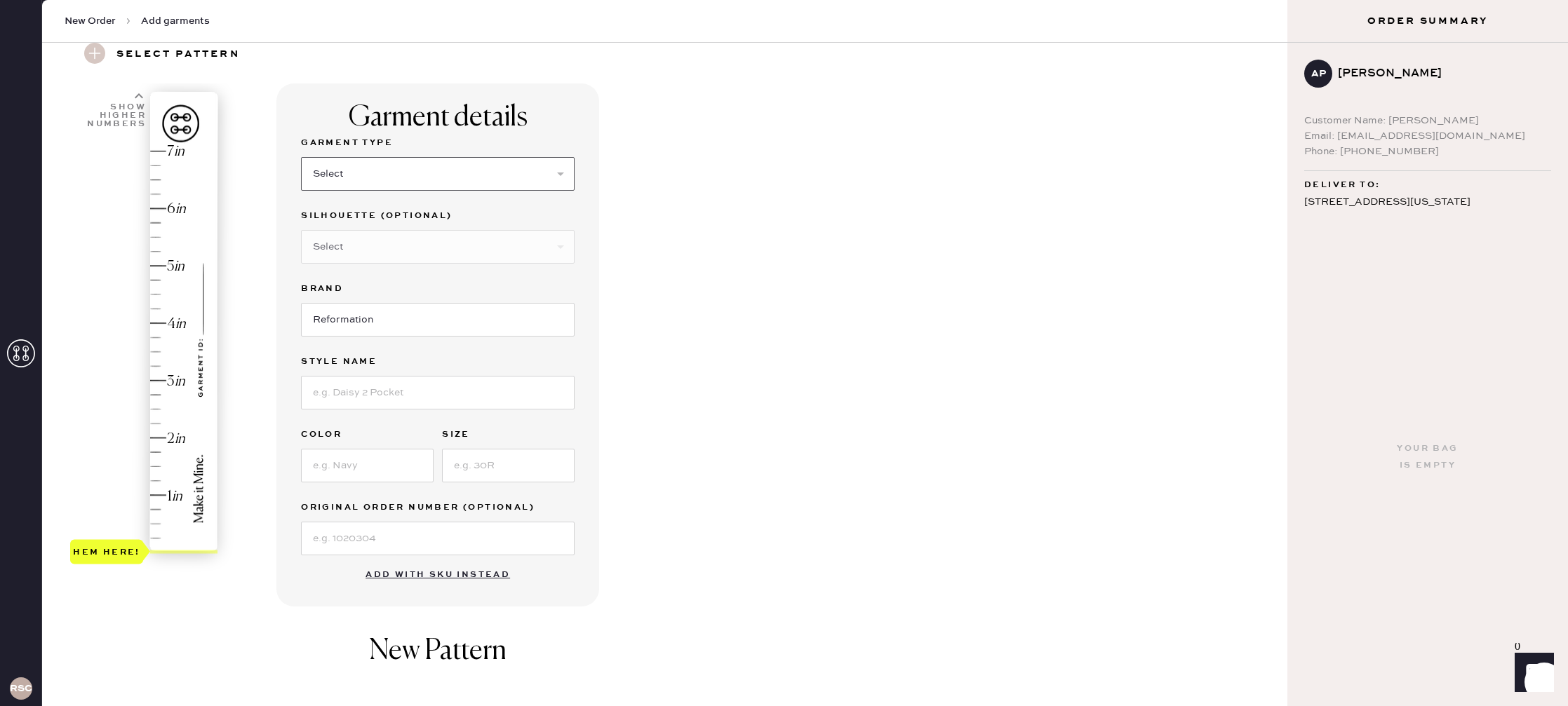
click at [478, 174] on select "Select Basic Skirt Jeans Leggings Pants Shorts Basic Sleeved Dress Basic Sleeve…" at bounding box center [437, 174] width 274 height 34
select select "2"
click at [389, 247] on select "Select Shorts Cropped Flare Boot Cut Straight Skinny Other" at bounding box center [437, 246] width 274 height 34
select select "5"
click at [404, 395] on input at bounding box center [437, 392] width 274 height 34
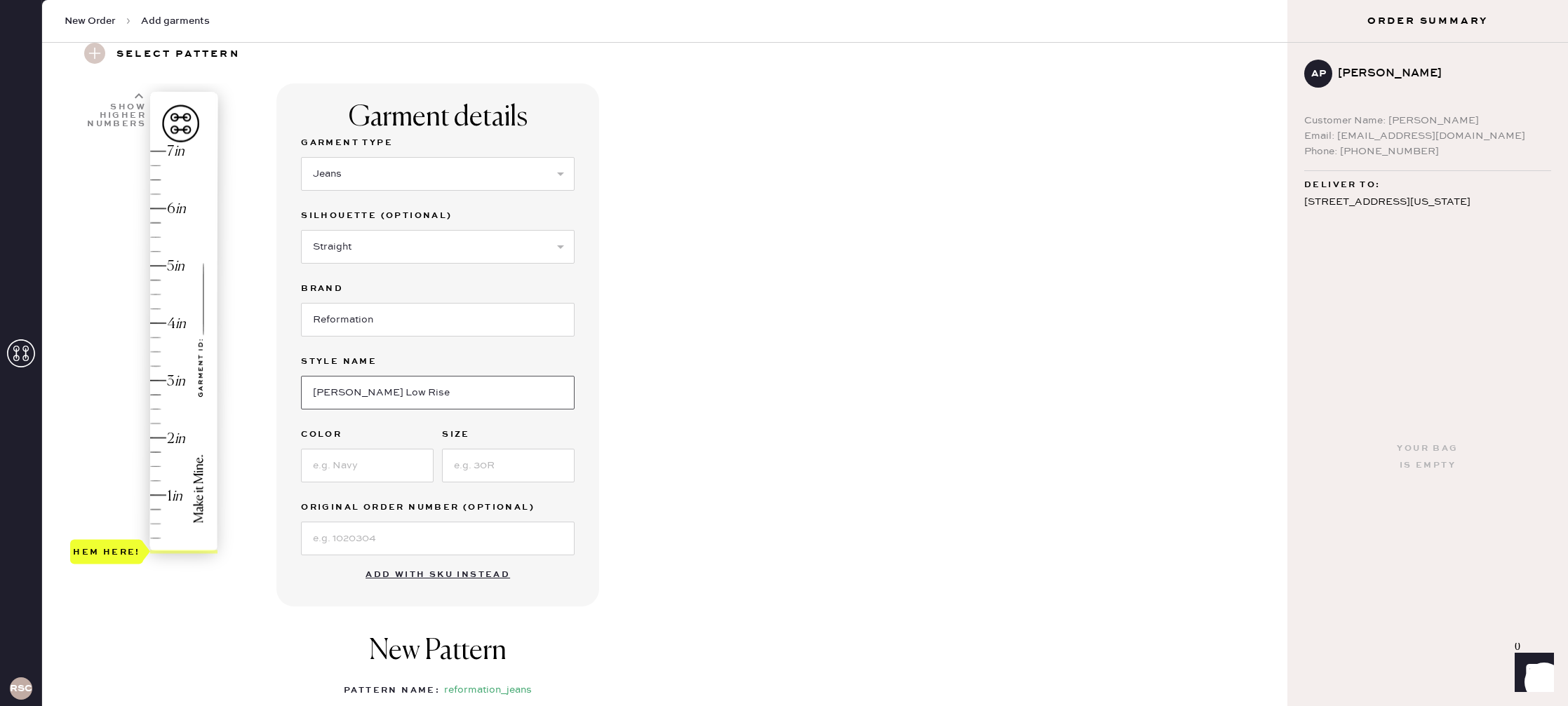
type input "[PERSON_NAME] Low Rise"
type input "[PERSON_NAME]"
type input "27"
type input "3.75"
click at [171, 338] on div "Hem here!" at bounding box center [144, 352] width 149 height 414
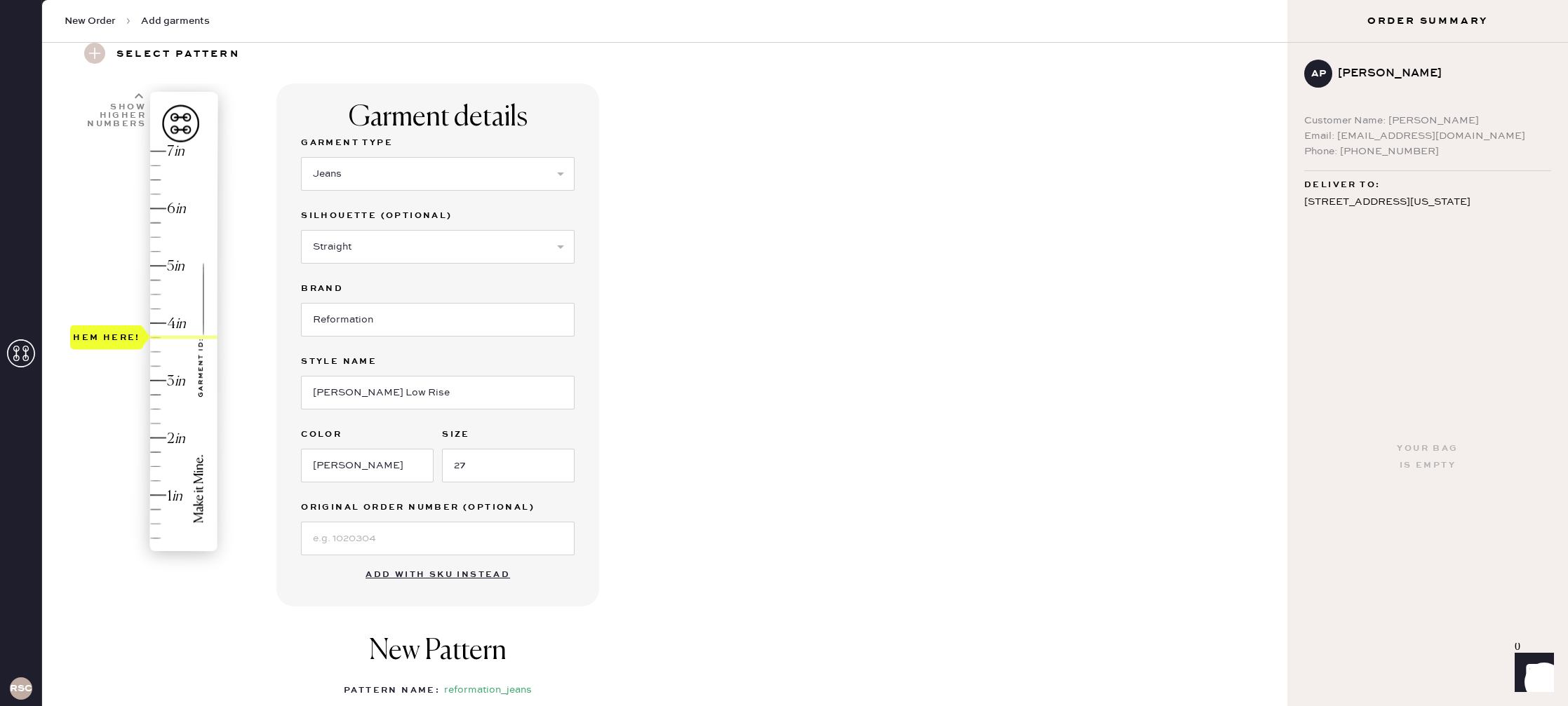
click at [715, 382] on div "Garment details Garment Type Select Basic Skirt Jeans Leggings Pants Shorts Bas…" at bounding box center [776, 482] width 1000 height 797
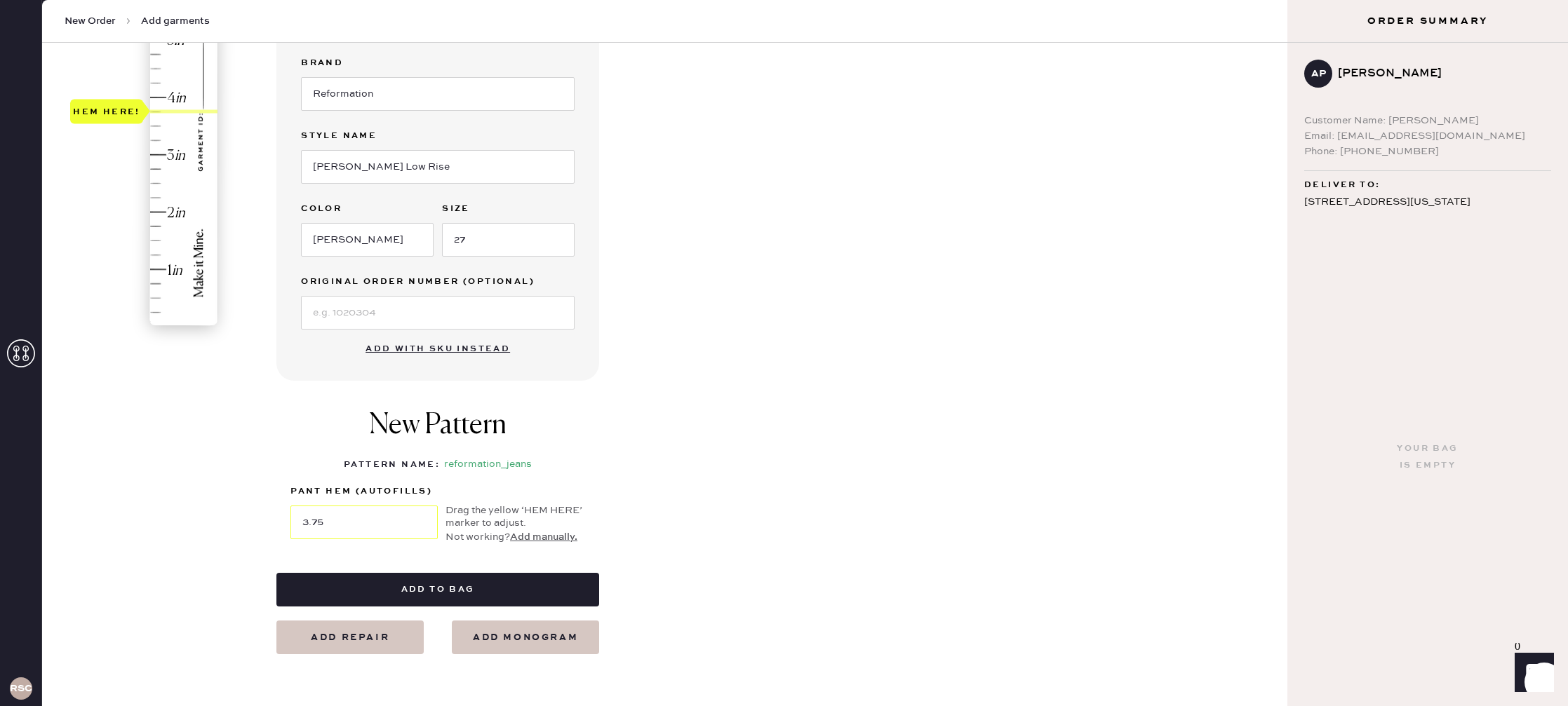
scroll to position [282, 0]
click at [446, 577] on button "Add to bag" at bounding box center [437, 589] width 323 height 34
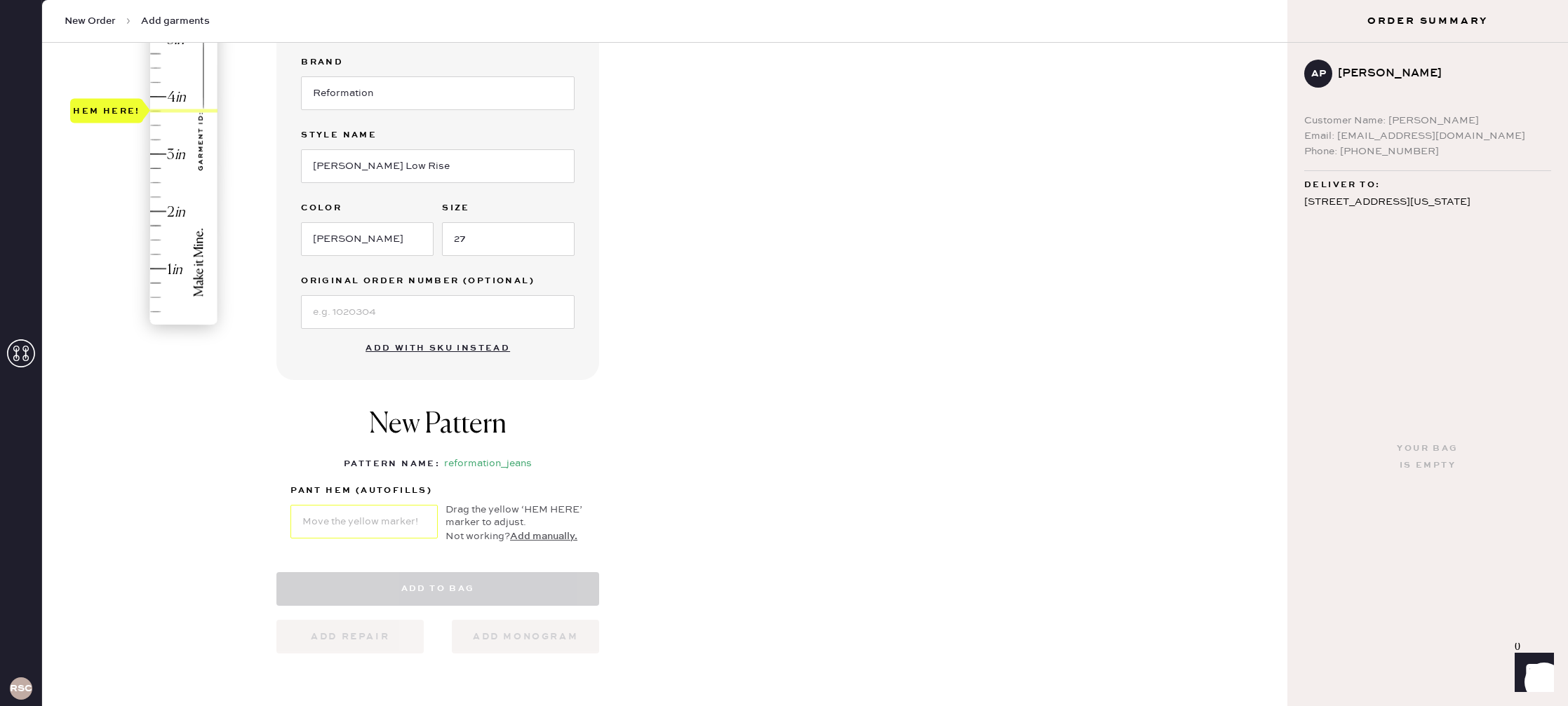
select select "2"
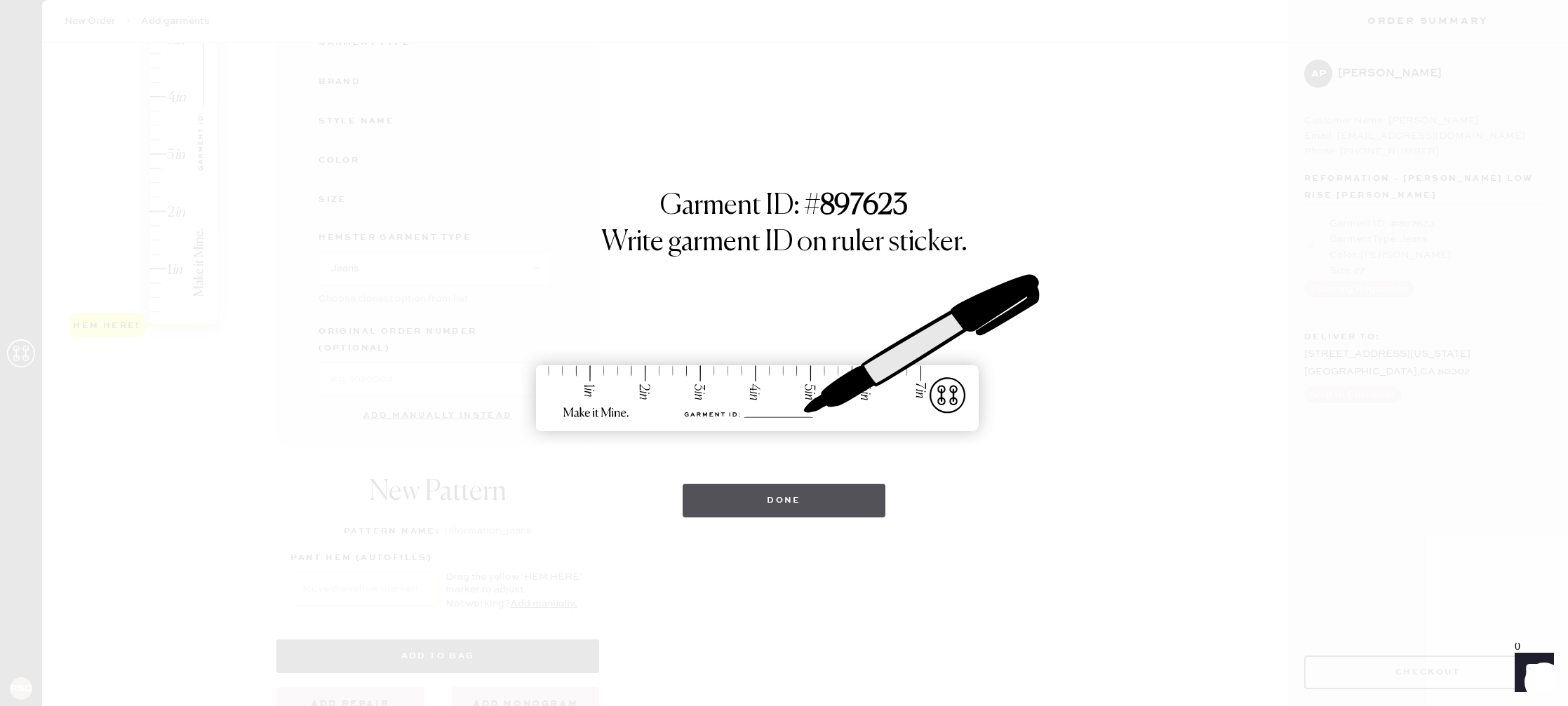
click at [781, 499] on button "Done" at bounding box center [784, 501] width 203 height 34
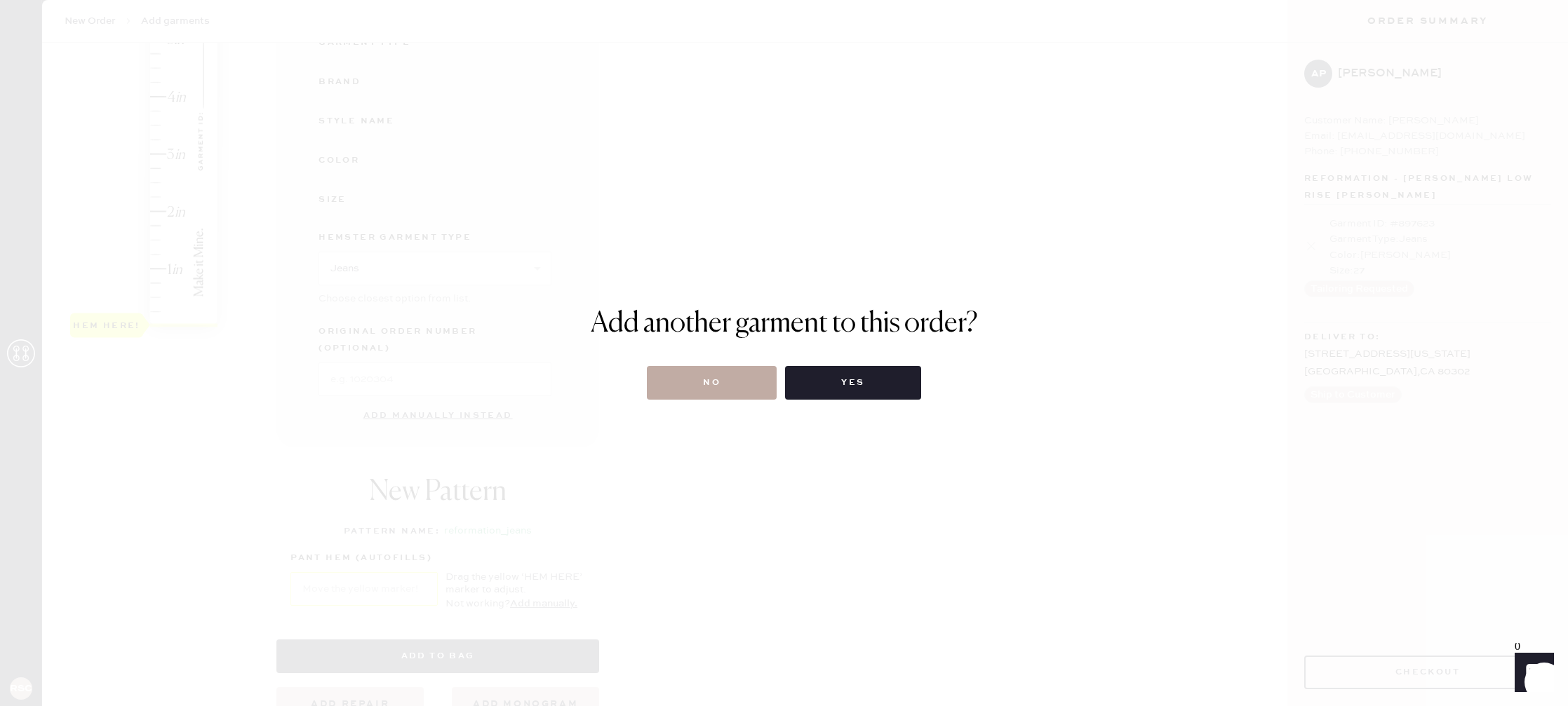
click at [745, 383] on button "No" at bounding box center [711, 383] width 129 height 34
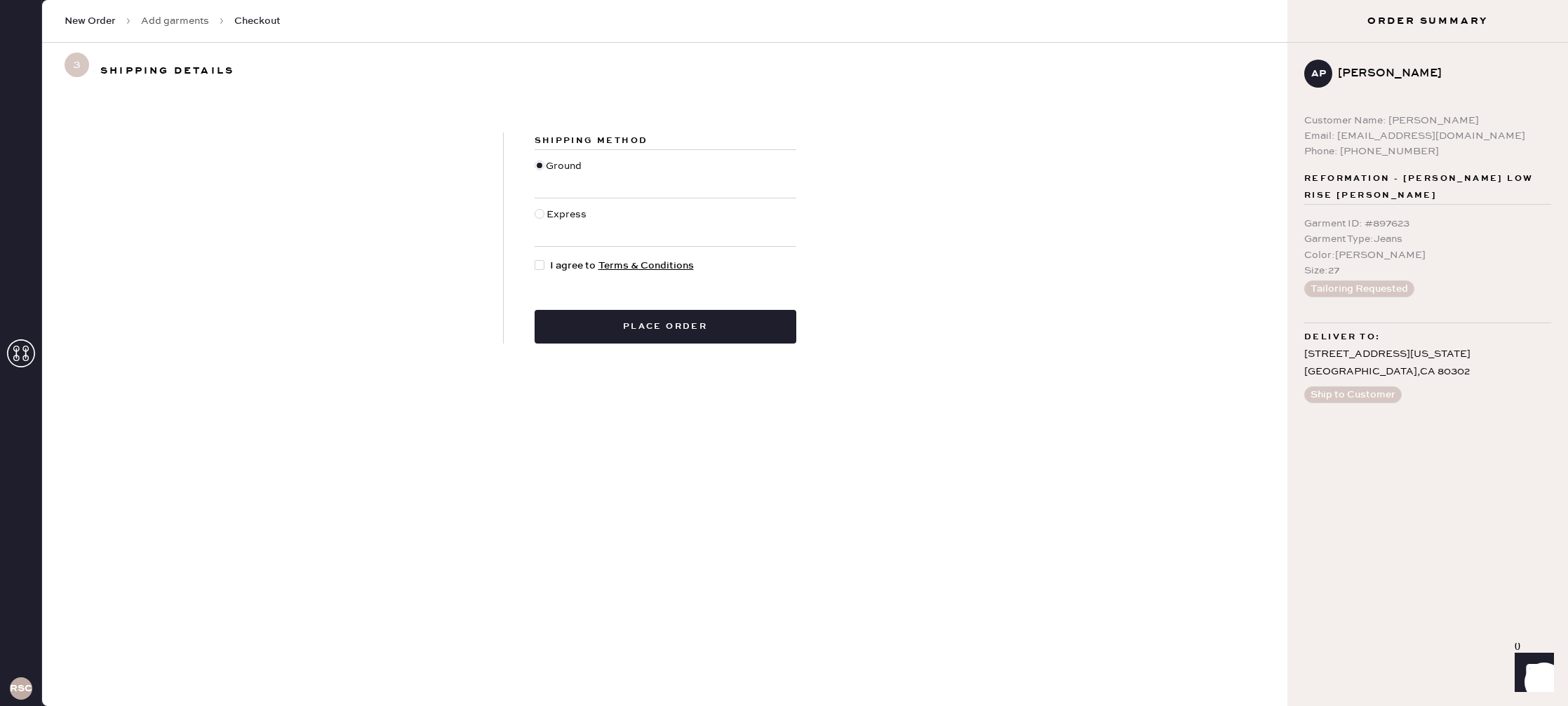
drag, startPoint x: 534, startPoint y: 261, endPoint x: 562, endPoint y: 282, distance: 35.0
click at [535, 261] on div at bounding box center [539, 265] width 10 height 10
click at [535, 259] on input "I agree to Terms & Conditions" at bounding box center [535, 258] width 1 height 1
checkbox input "true"
click at [616, 321] on button "Place order" at bounding box center [665, 327] width 261 height 34
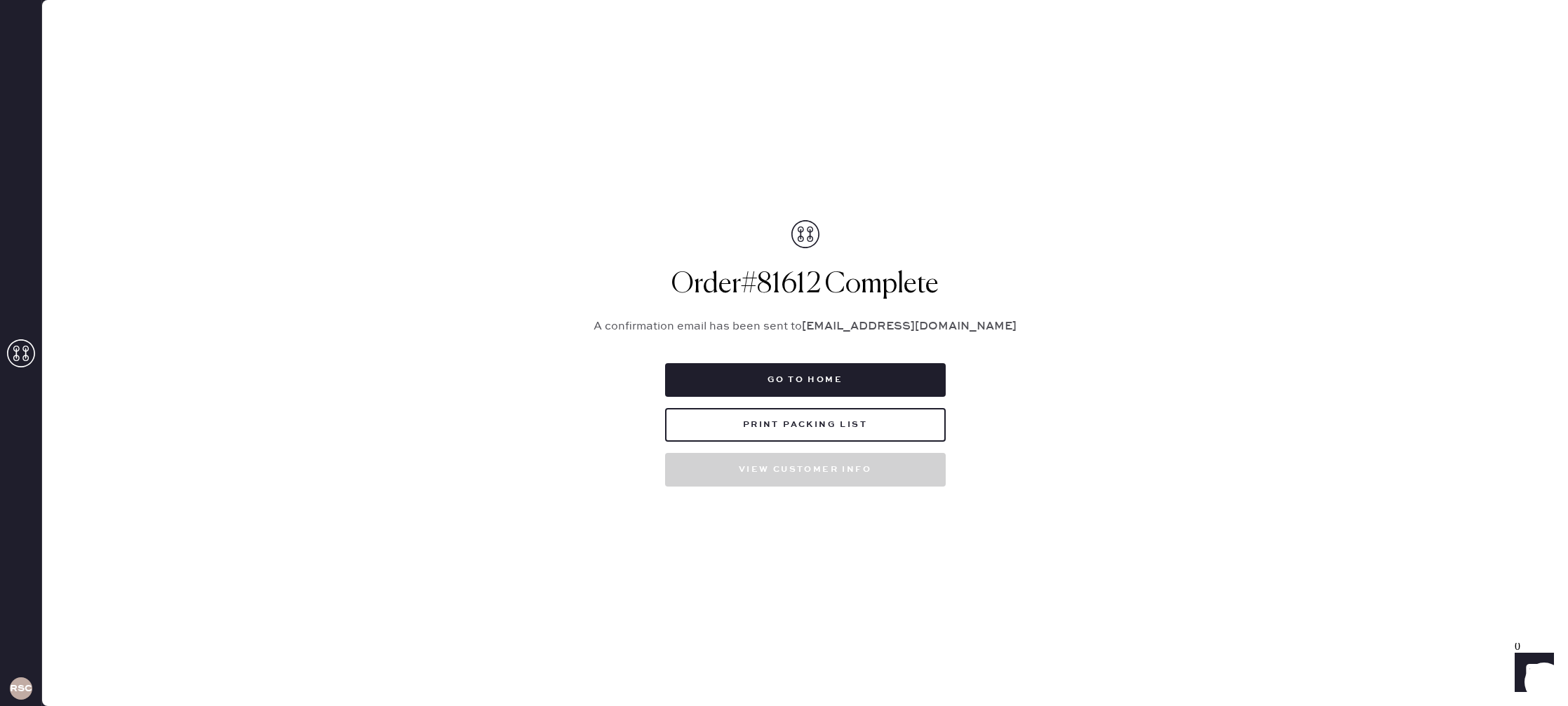
click at [25, 354] on use at bounding box center [21, 353] width 28 height 28
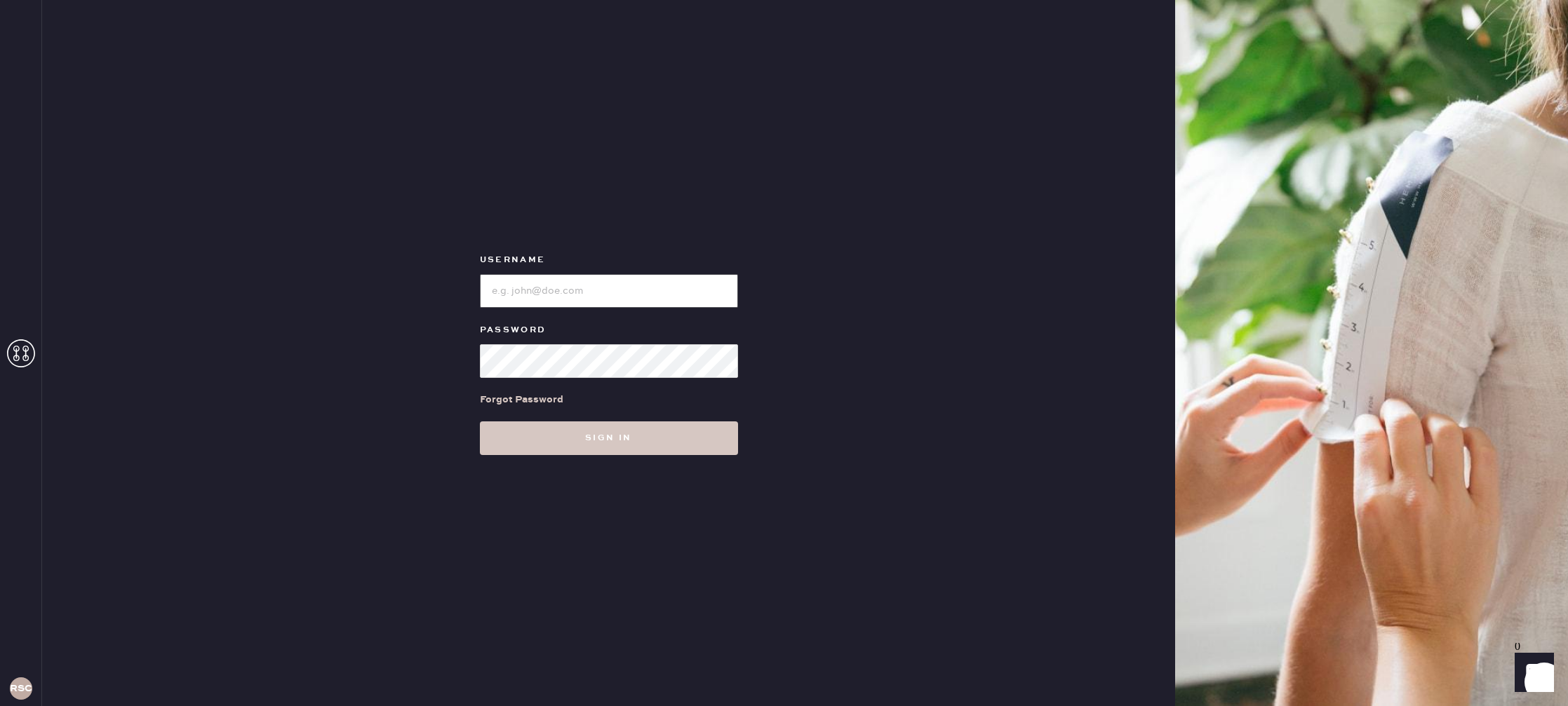
type input "reformationstudiocity"
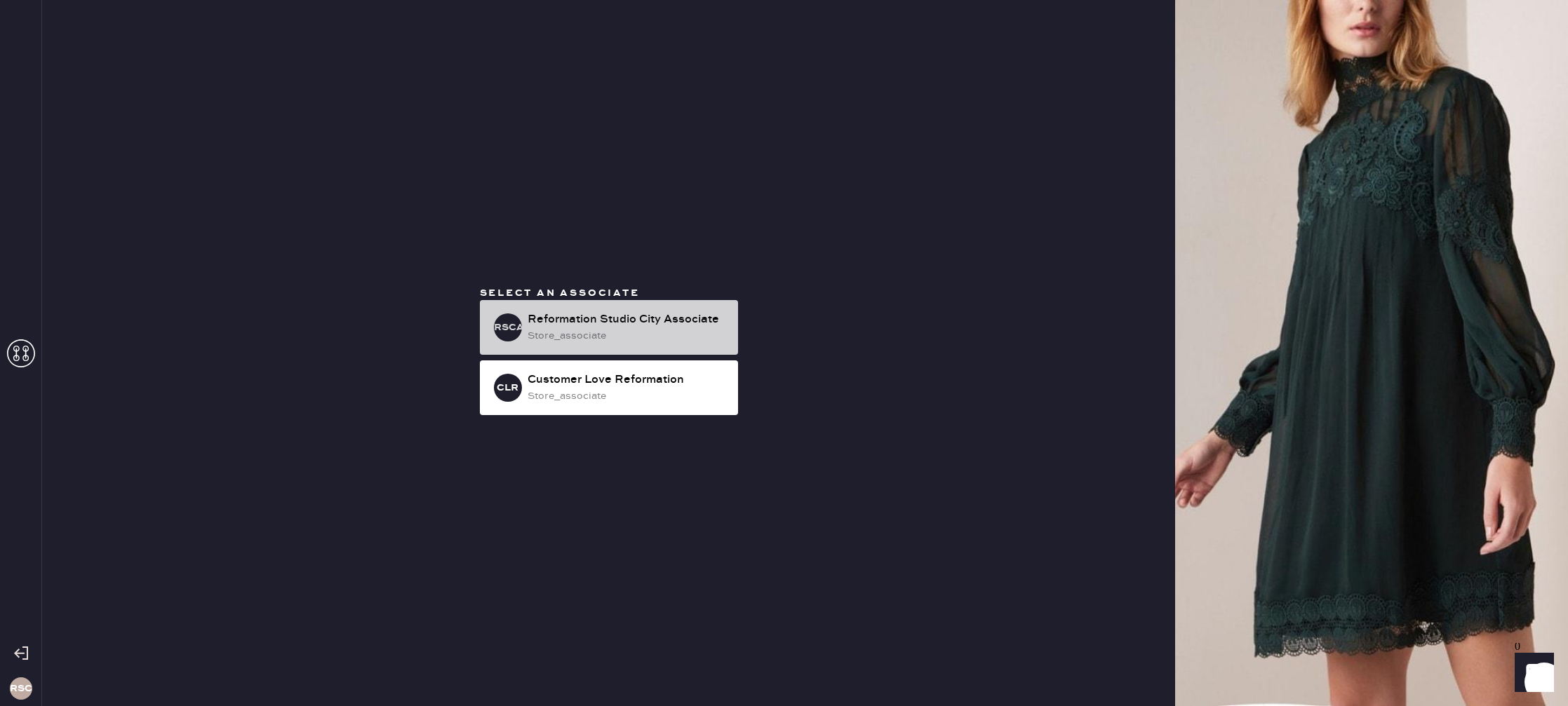
click at [678, 329] on div "store_associate" at bounding box center [628, 336] width 199 height 16
